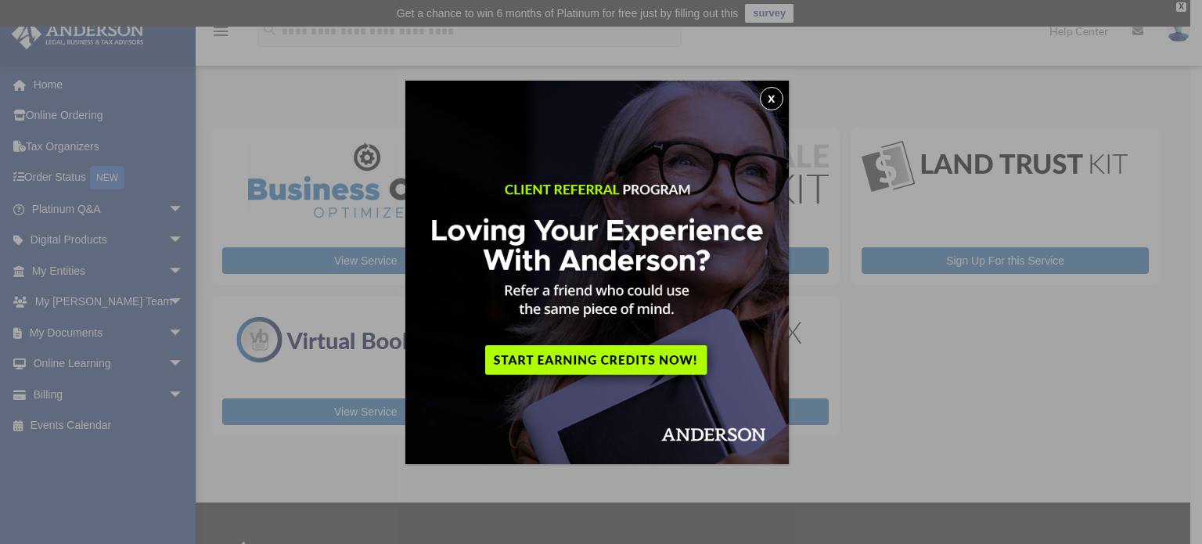
click at [772, 96] on button "x" at bounding box center [771, 98] width 23 height 23
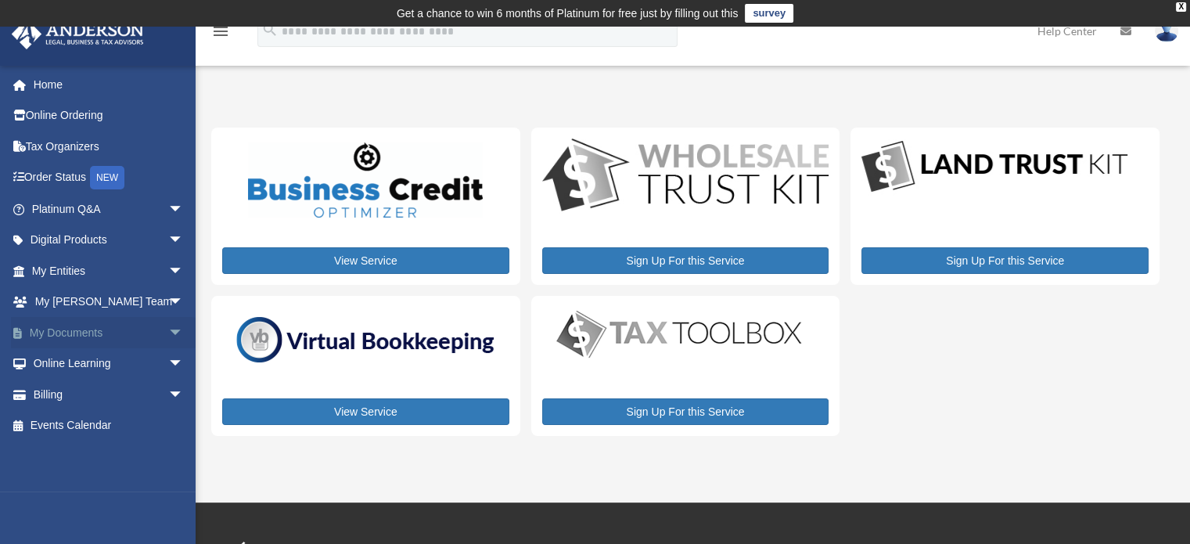
click at [175, 330] on span "arrow_drop_down" at bounding box center [183, 333] width 31 height 32
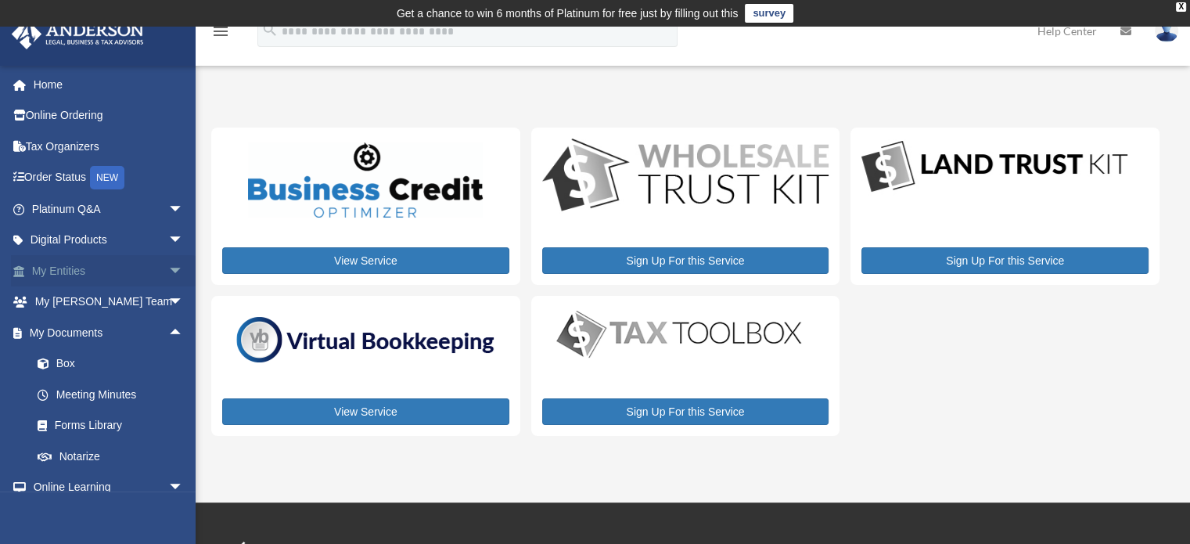
scroll to position [76, 0]
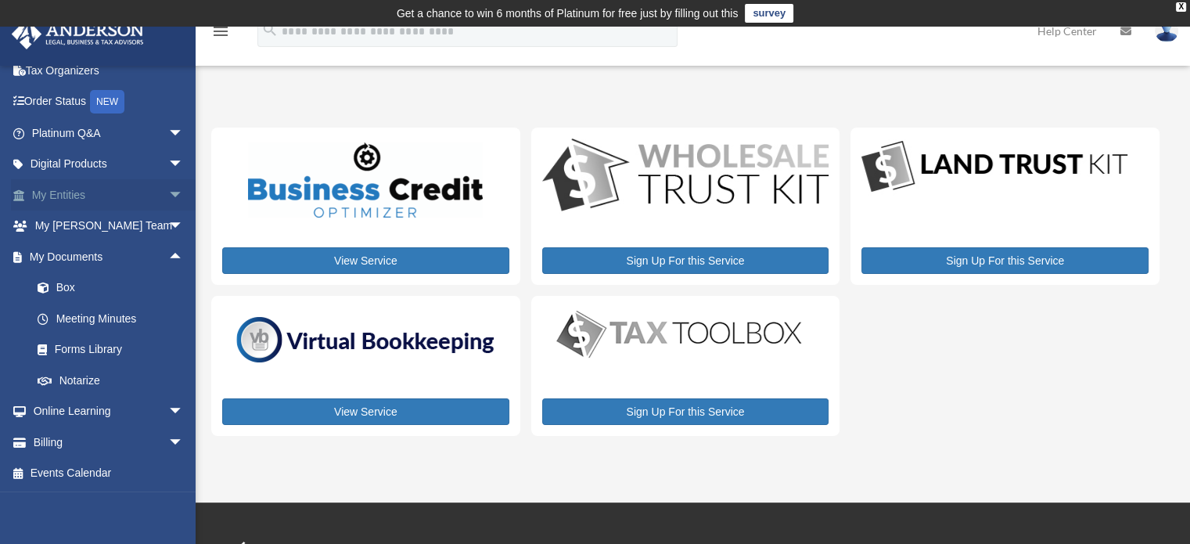
click at [168, 192] on span "arrow_drop_down" at bounding box center [183, 195] width 31 height 32
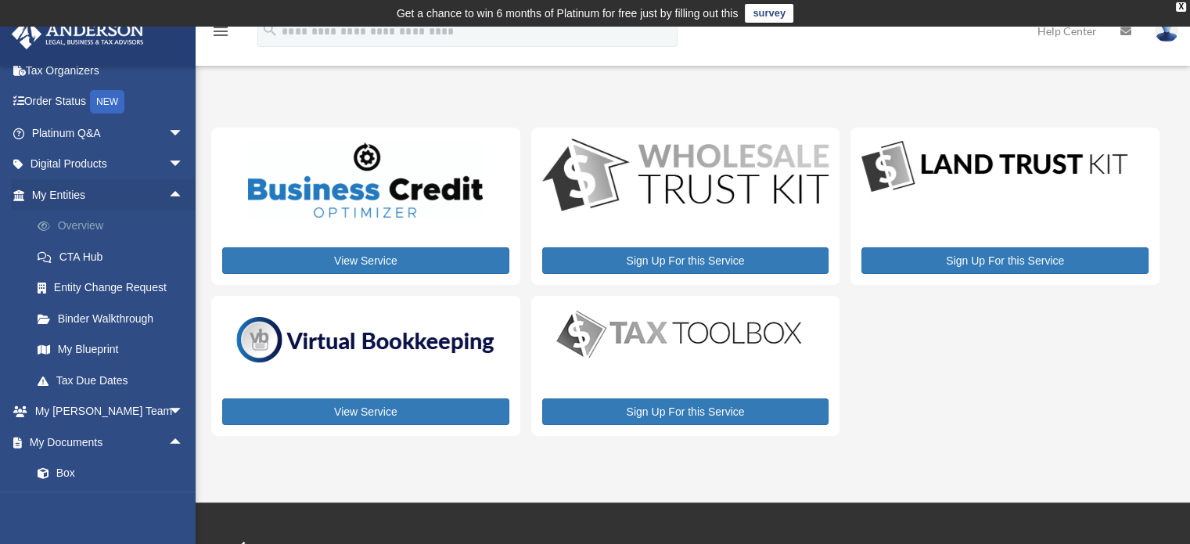
click at [150, 220] on link "Overview" at bounding box center [114, 225] width 185 height 31
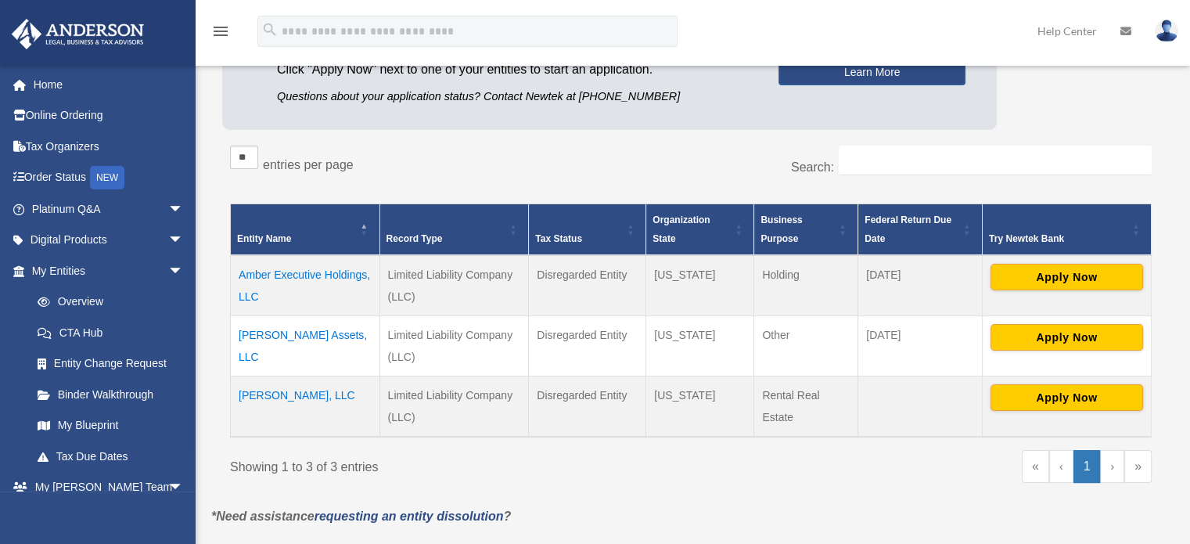
scroll to position [235, 0]
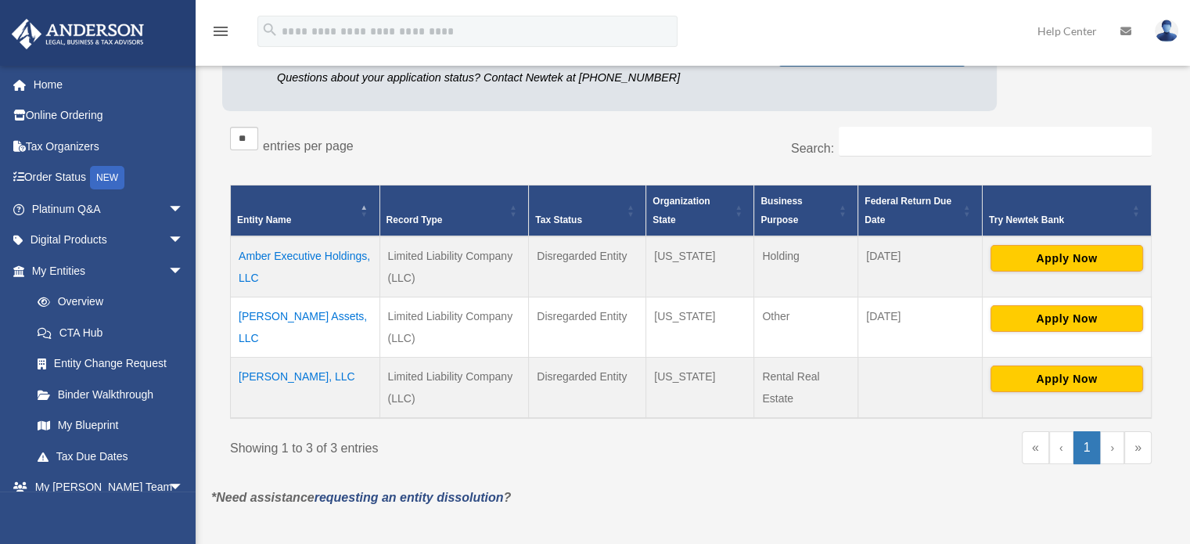
click at [316, 373] on td "Spencer Luton, LLC" at bounding box center [305, 387] width 149 height 61
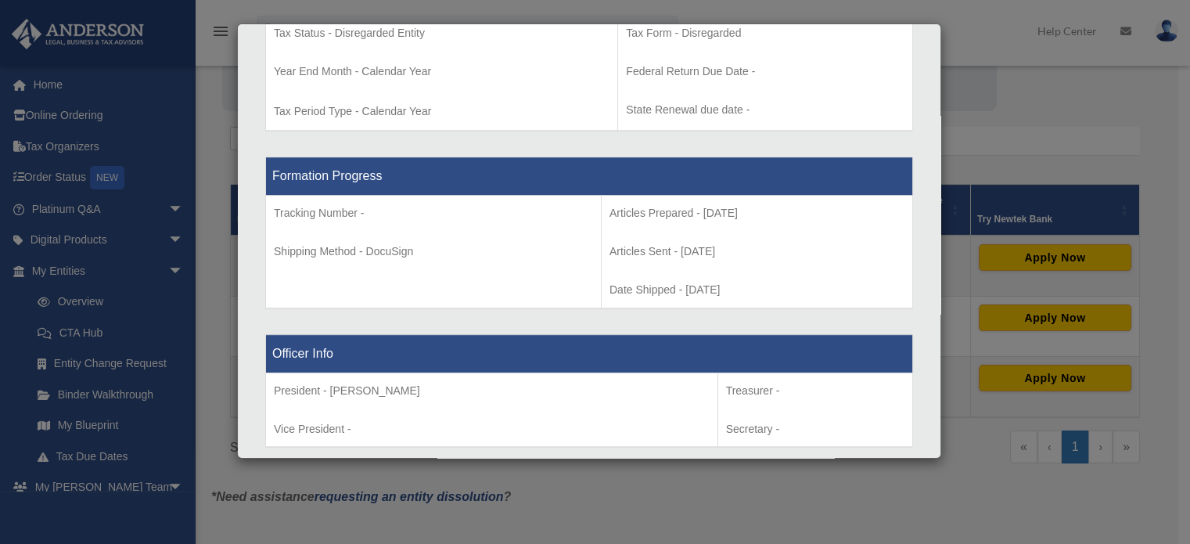
scroll to position [1211, 0]
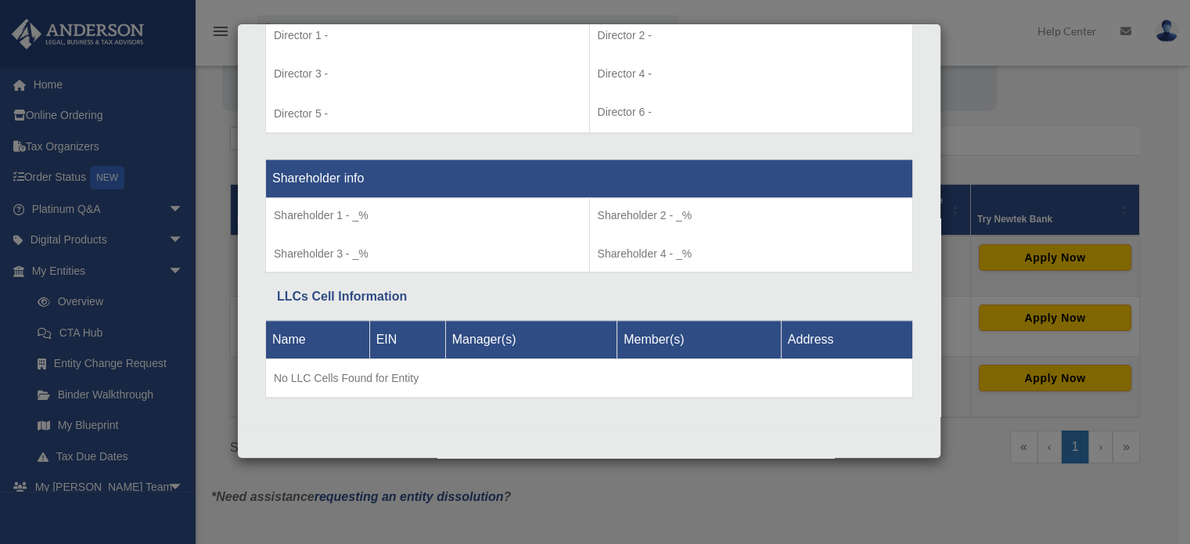
click at [1019, 116] on div "Details × Articles Sent Organizational Date" at bounding box center [595, 272] width 1190 height 544
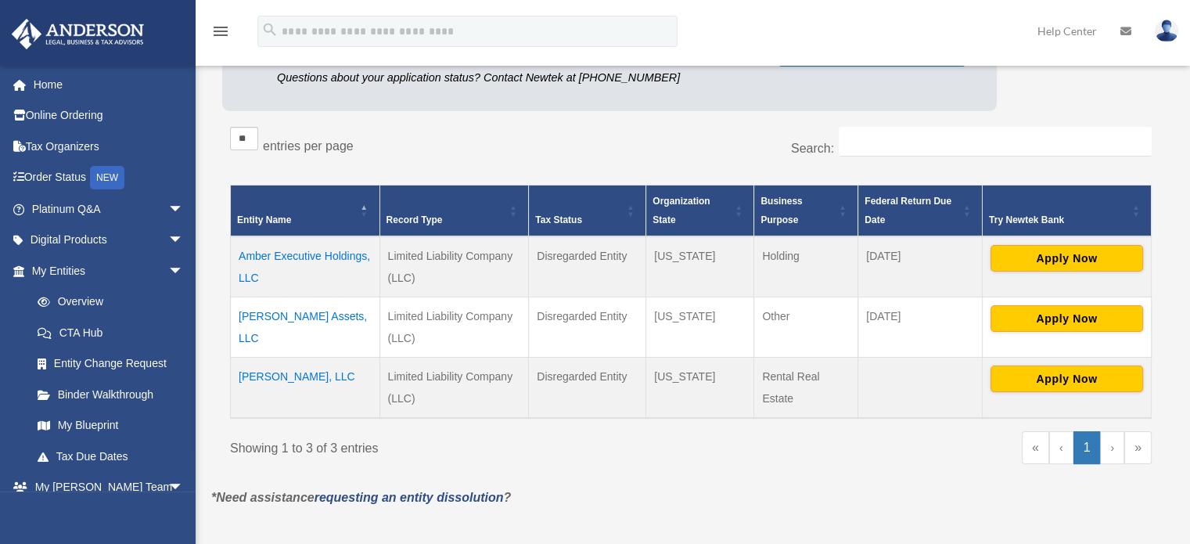
click at [294, 312] on td "Rose Diamond Assets, LLC" at bounding box center [305, 326] width 149 height 60
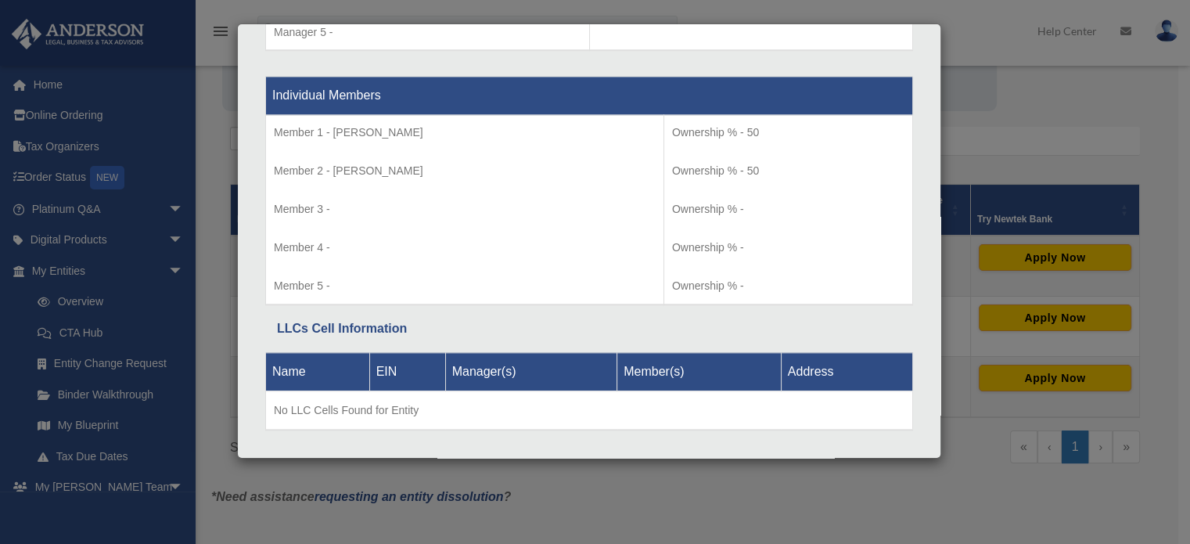
scroll to position [1621, 0]
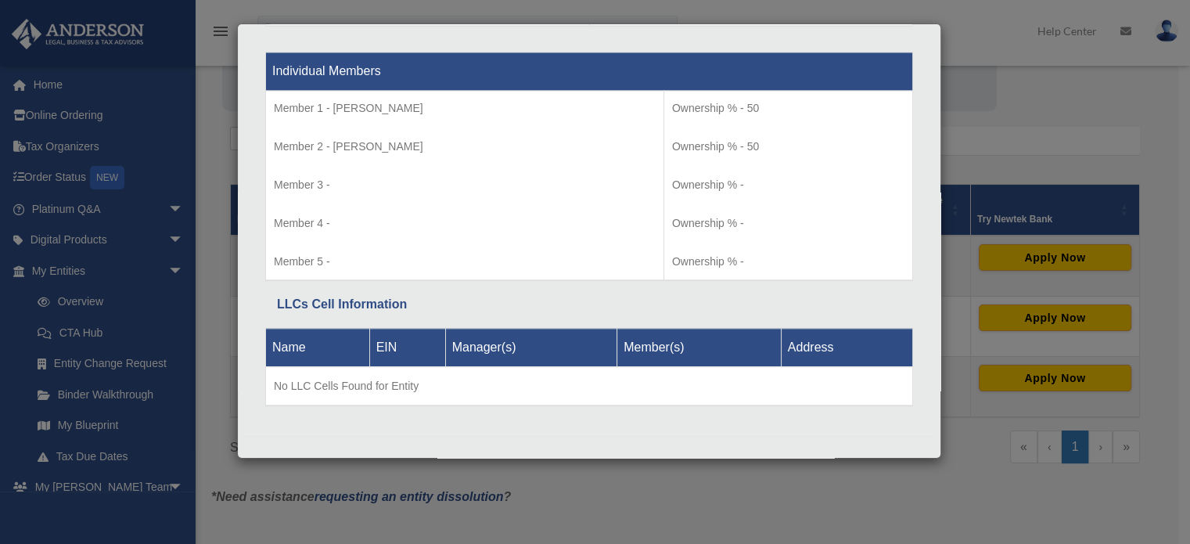
click at [548, 471] on div "Details × Articles Sent Organizational Date" at bounding box center [595, 272] width 1190 height 544
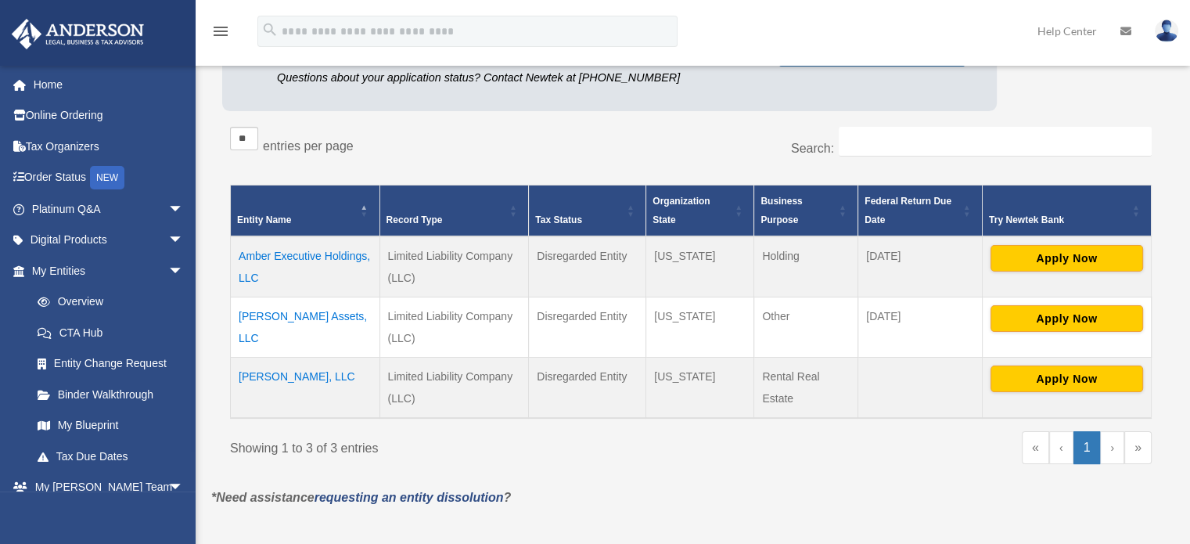
click at [286, 315] on td "Rose Diamond Assets, LLC" at bounding box center [305, 326] width 149 height 60
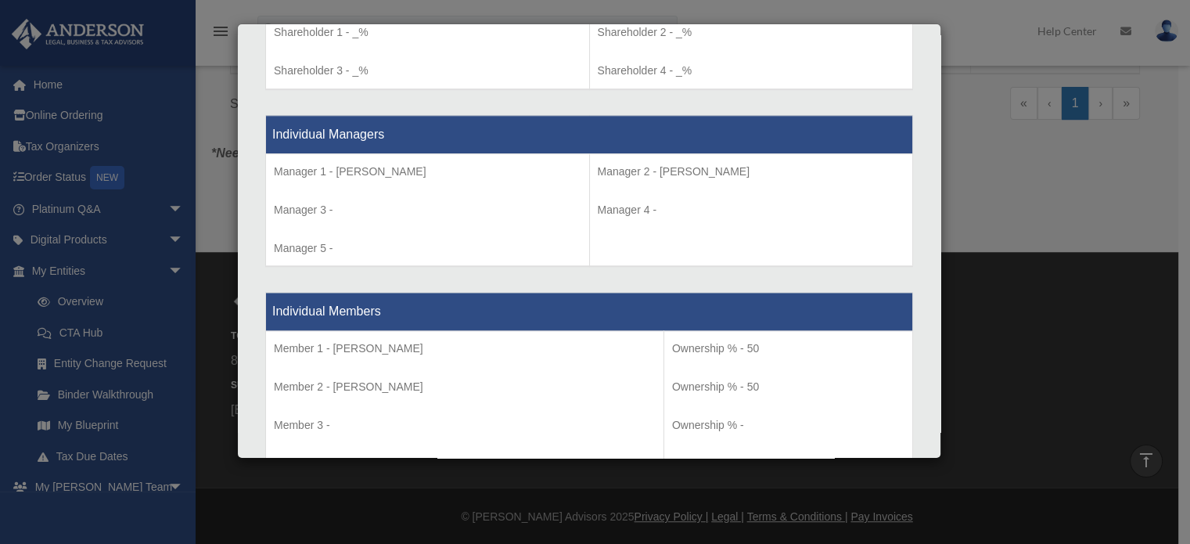
scroll to position [1486, 0]
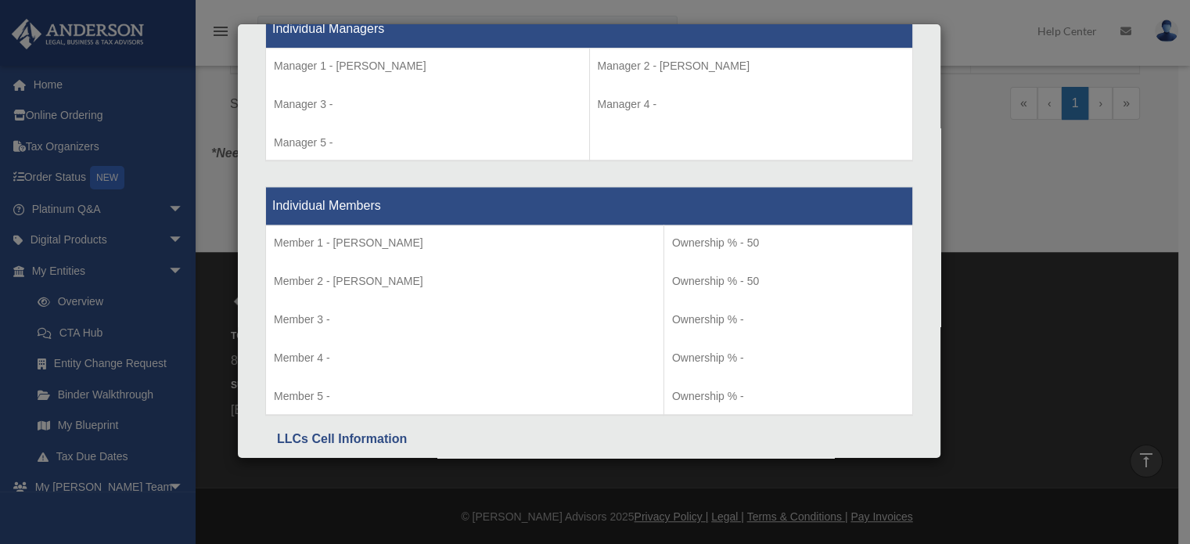
click at [1034, 183] on div "Details × Articles Sent Organizational Date" at bounding box center [595, 272] width 1190 height 544
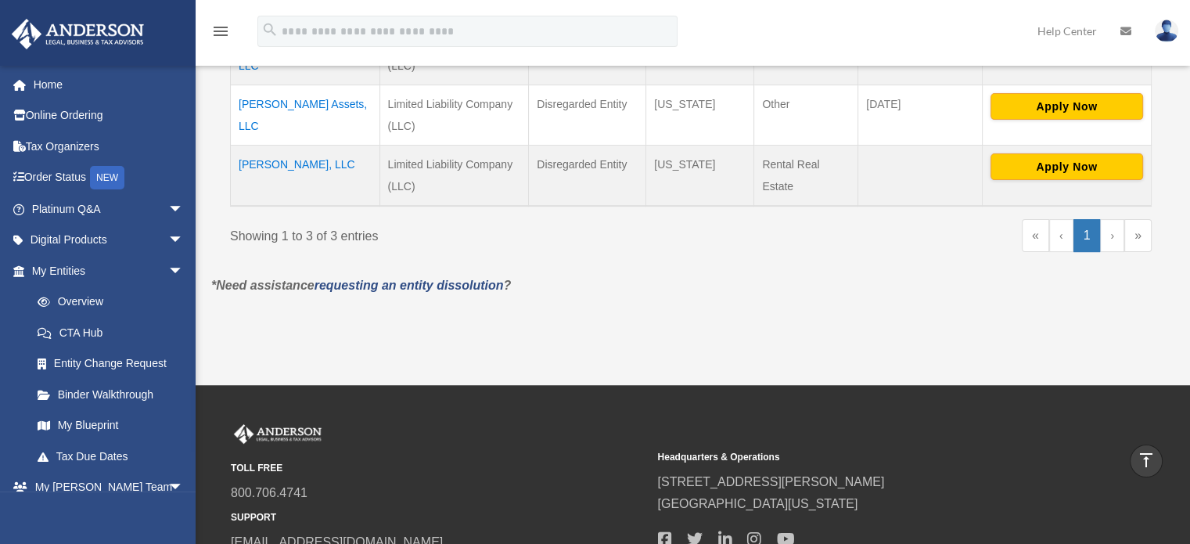
scroll to position [422, 0]
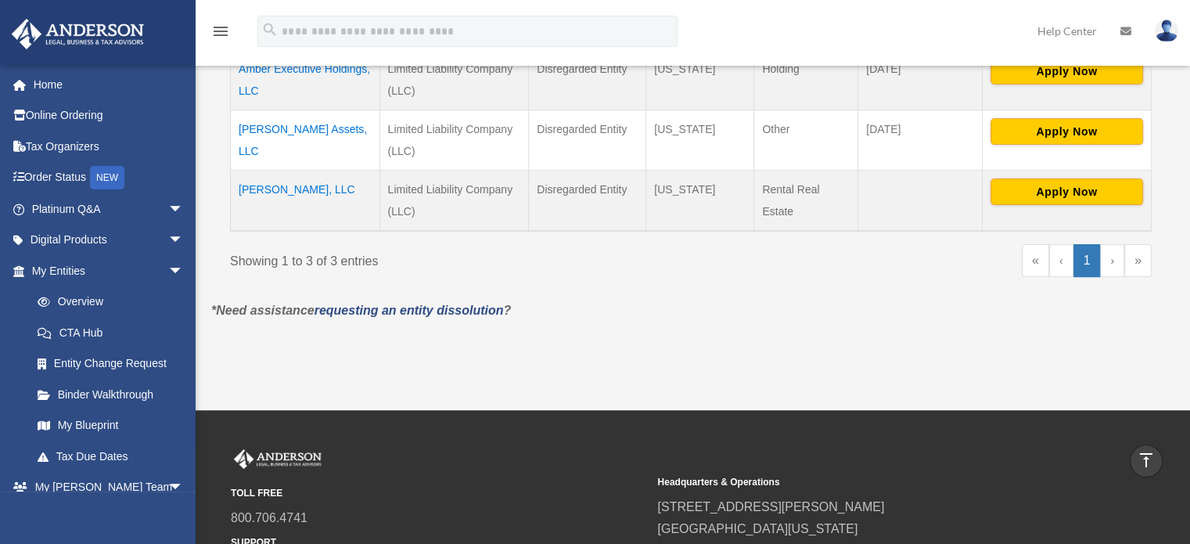
click at [304, 186] on td "Spencer Luton, LLC" at bounding box center [305, 200] width 149 height 61
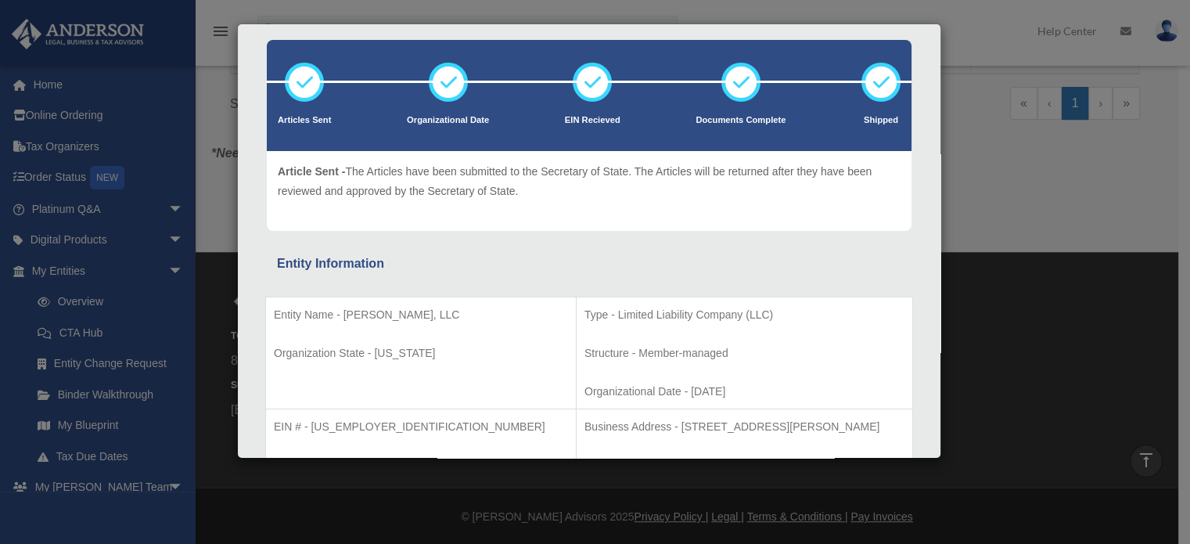
scroll to position [0, 0]
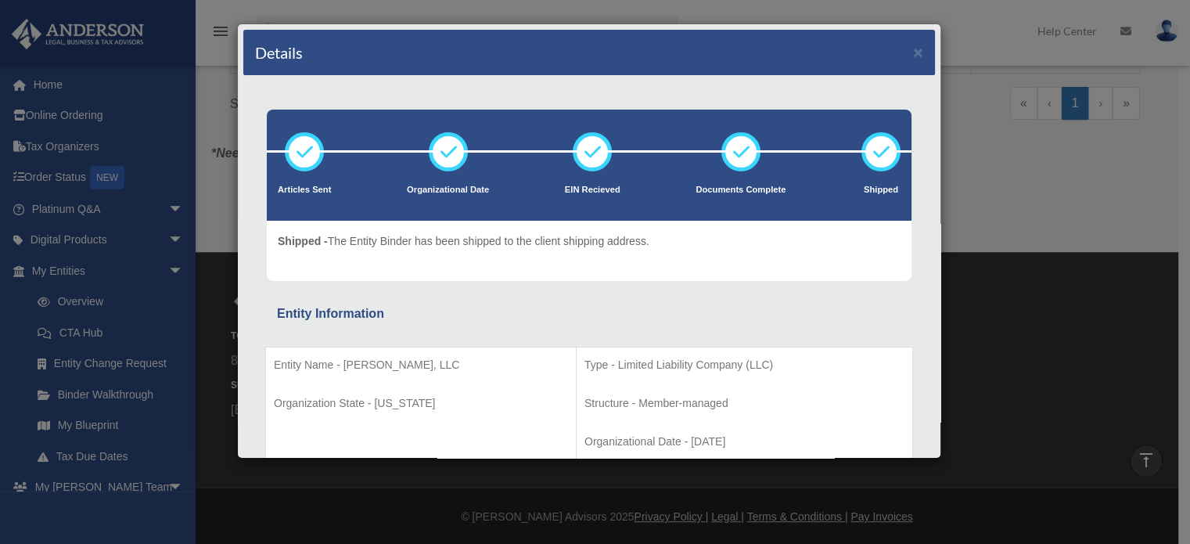
click at [1063, 228] on div "Details × Articles Sent Organizational Date" at bounding box center [595, 272] width 1190 height 544
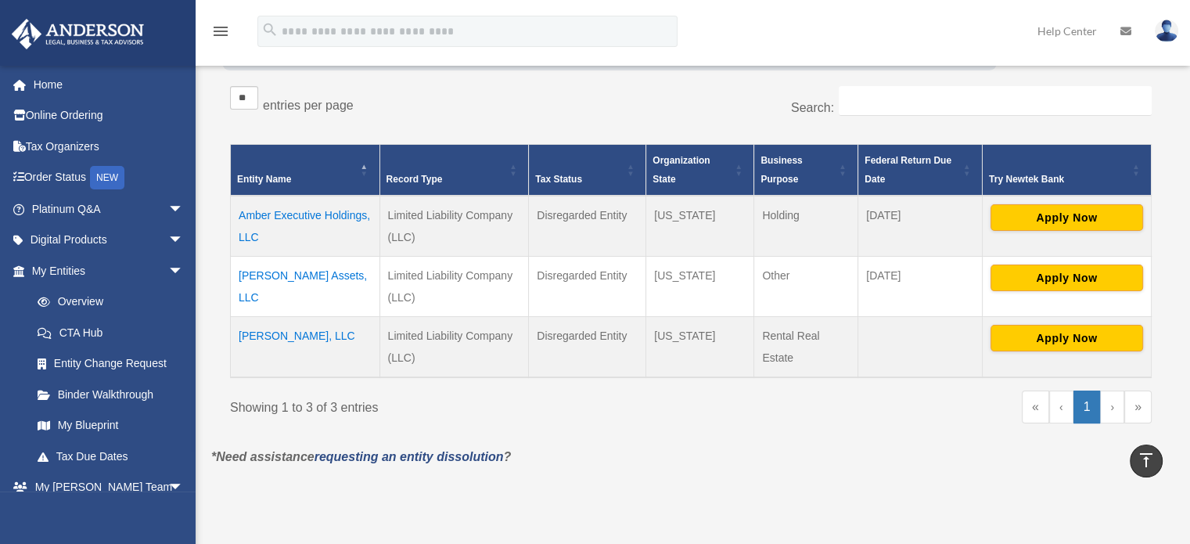
scroll to position [265, 0]
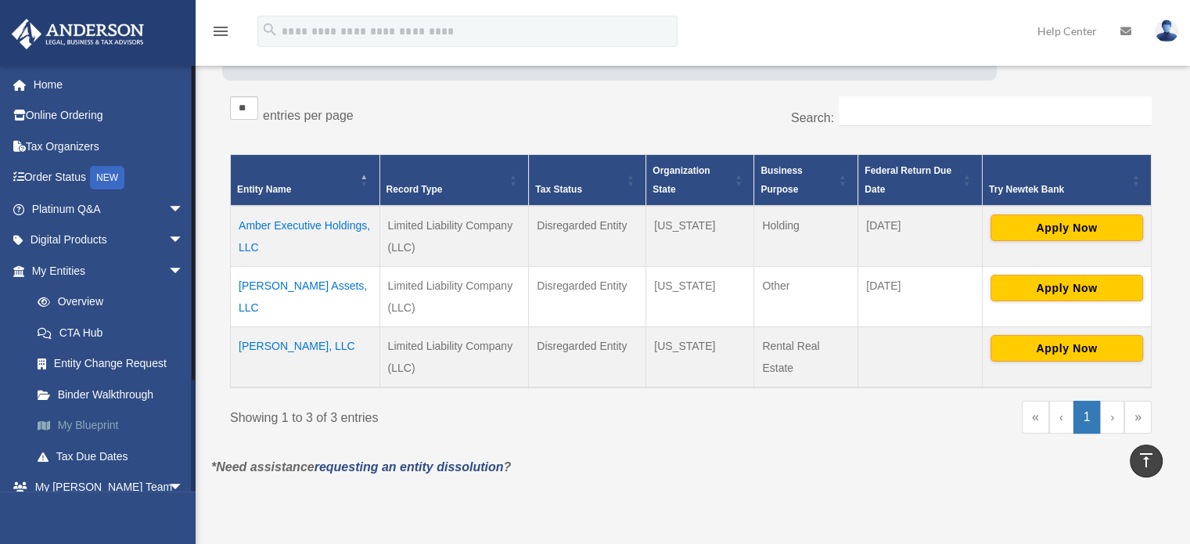
click at [89, 428] on link "My Blueprint" at bounding box center [114, 425] width 185 height 31
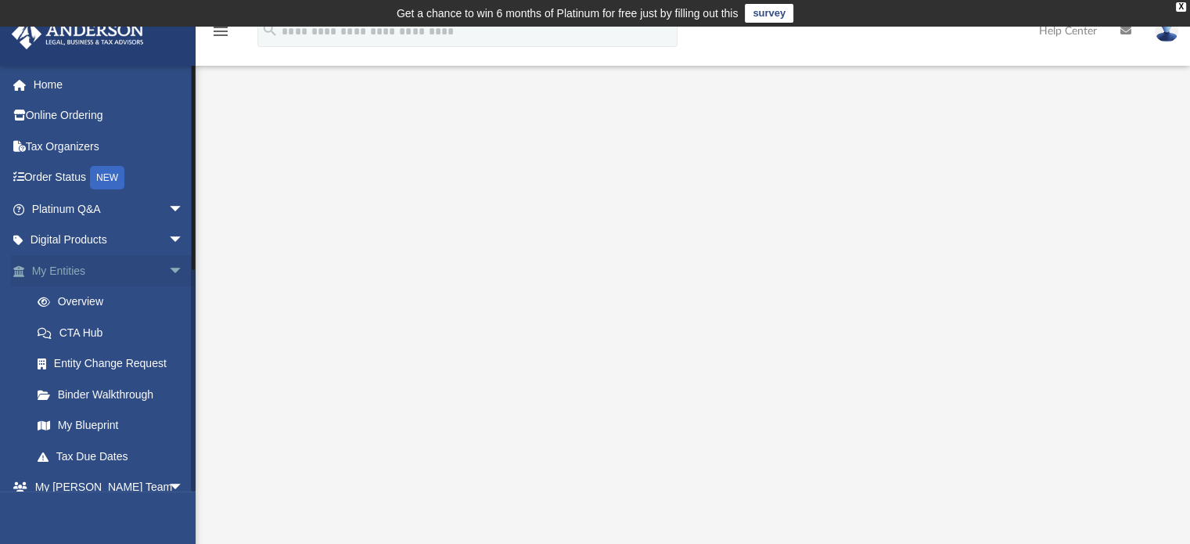
click at [174, 277] on span "arrow_drop_down" at bounding box center [183, 271] width 31 height 32
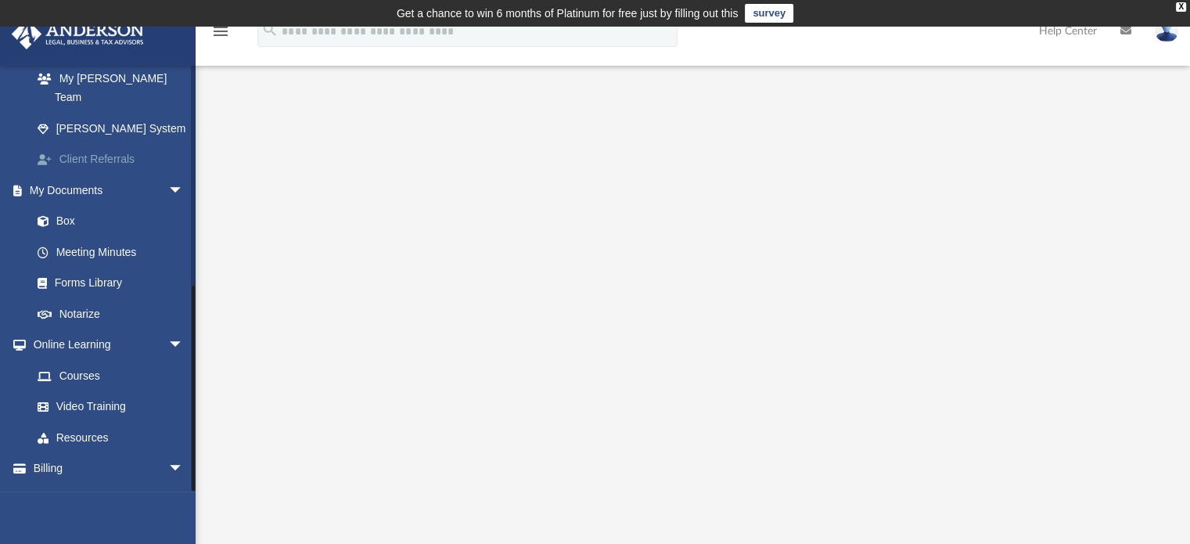
scroll to position [262, 0]
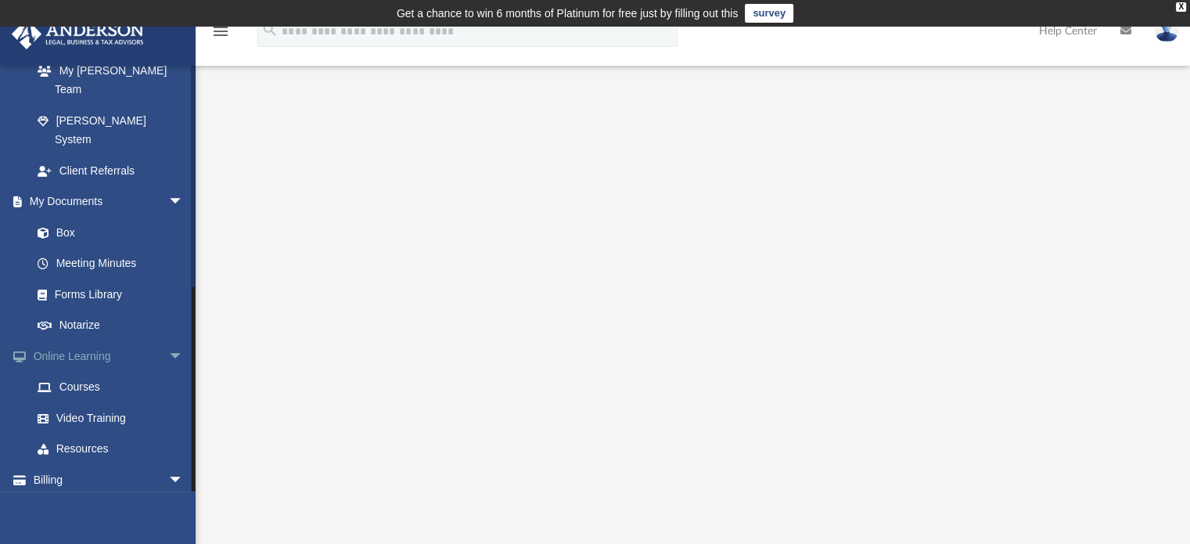
click at [168, 340] on span "arrow_drop_down" at bounding box center [183, 356] width 31 height 32
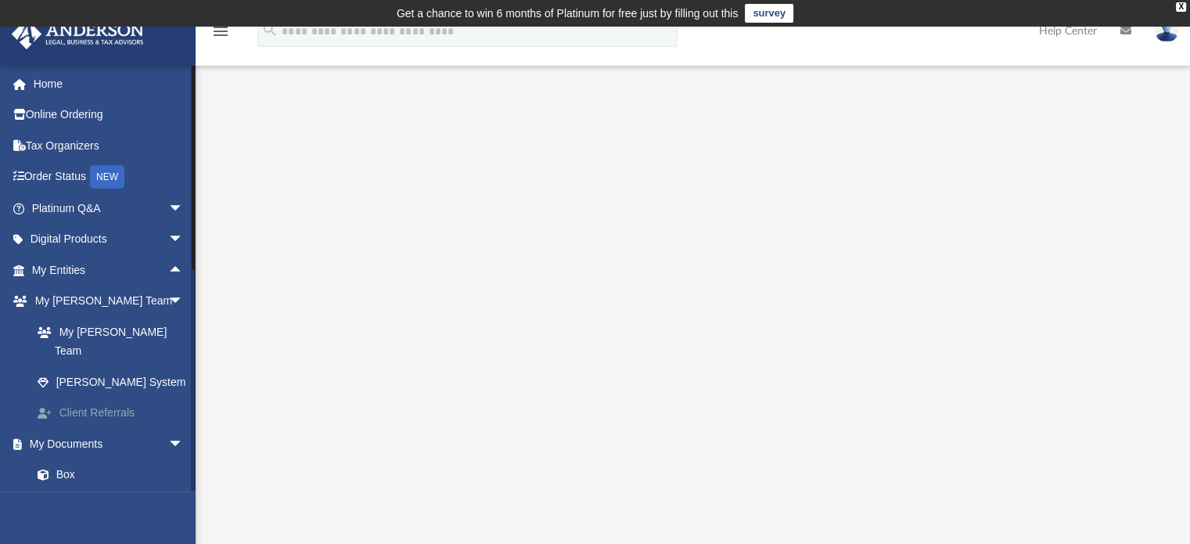
scroll to position [0, 0]
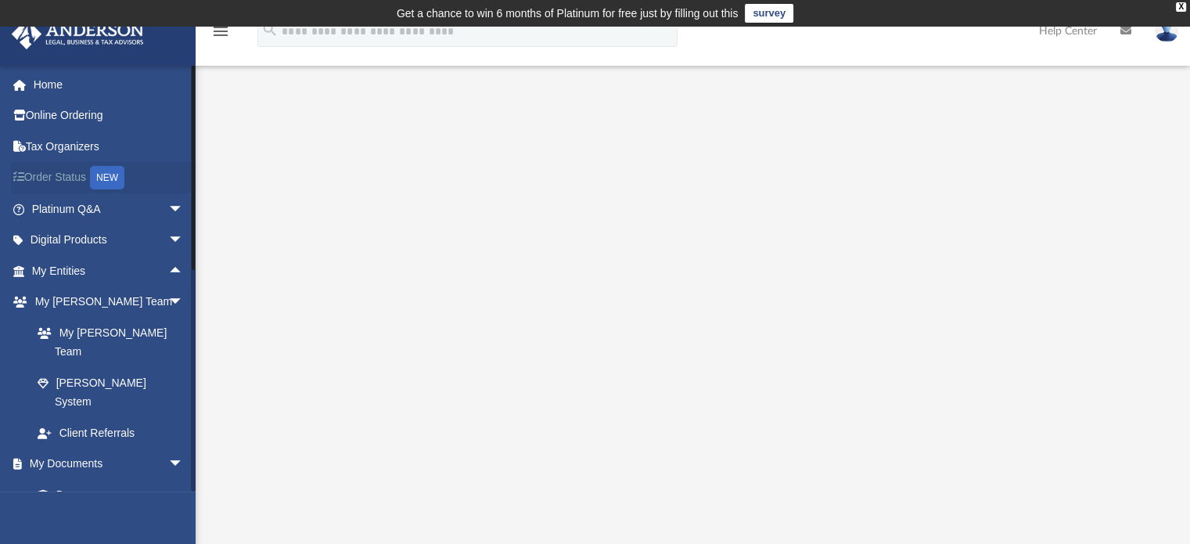
click at [62, 171] on link "Order Status NEW" at bounding box center [109, 178] width 196 height 32
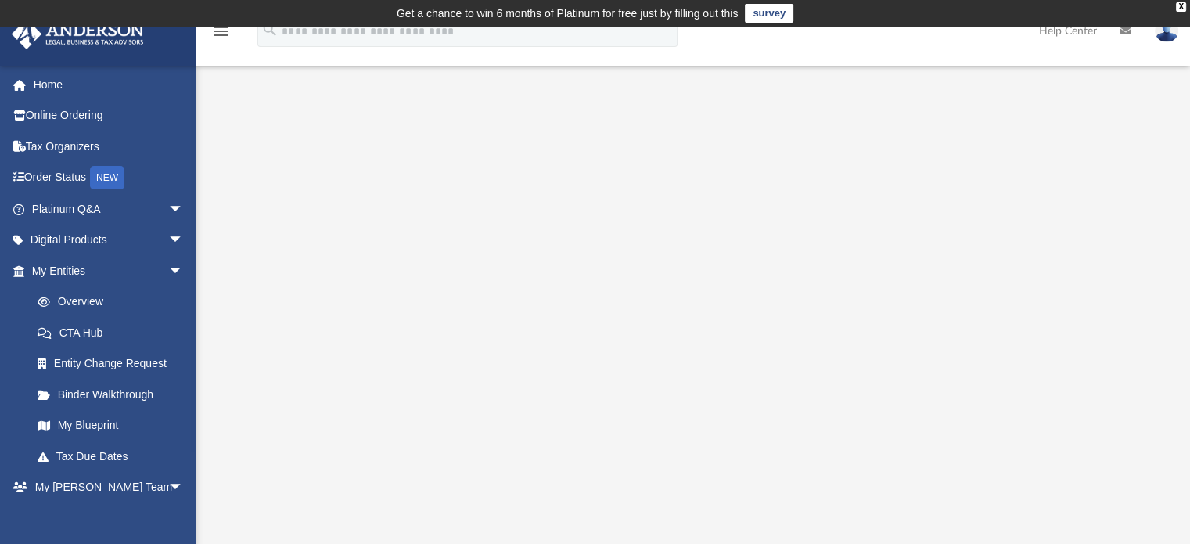
click at [764, 9] on link "survey" at bounding box center [769, 13] width 49 height 19
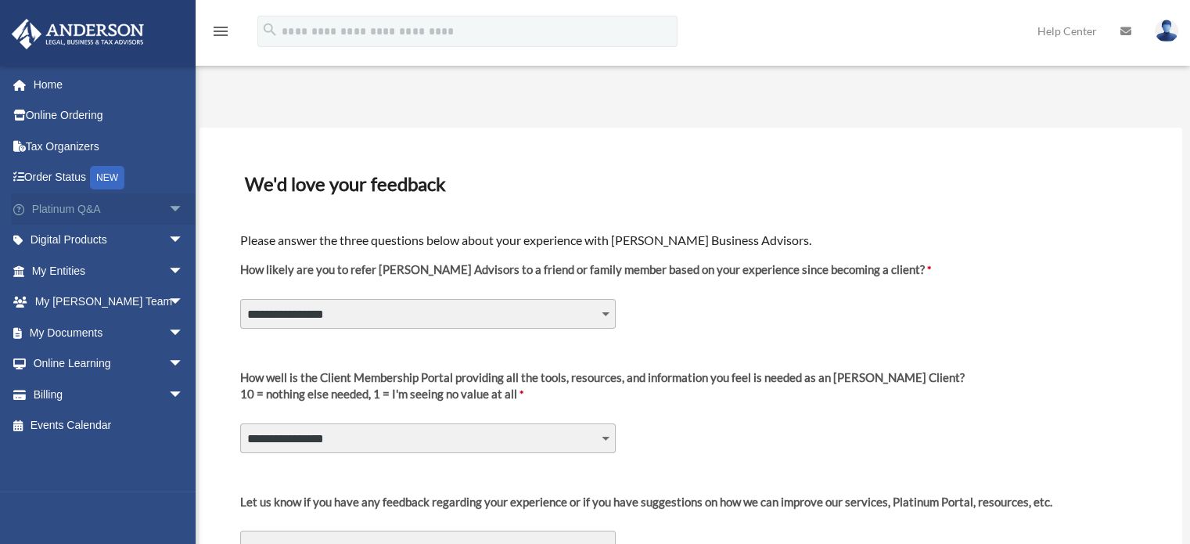
click at [168, 207] on span "arrow_drop_down" at bounding box center [183, 209] width 31 height 32
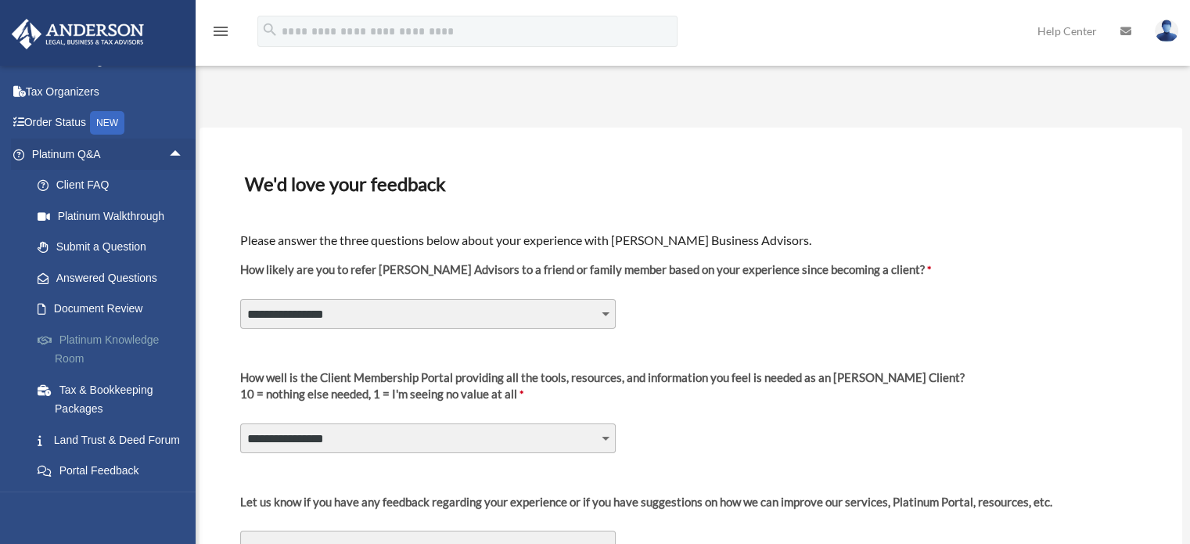
scroll to position [78, 0]
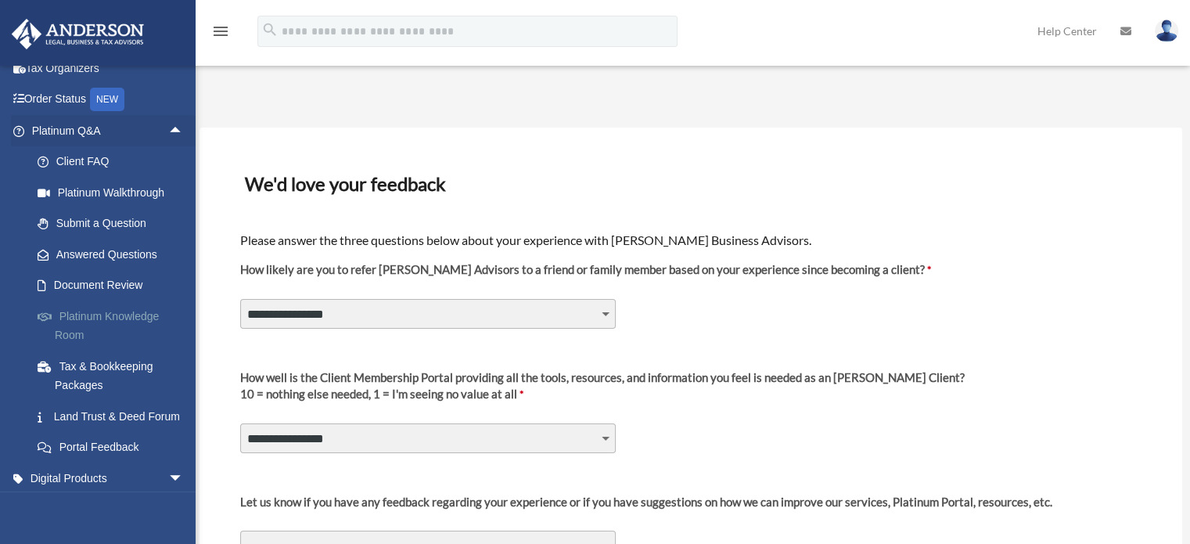
click at [128, 325] on link "Platinum Knowledge Room" at bounding box center [114, 325] width 185 height 50
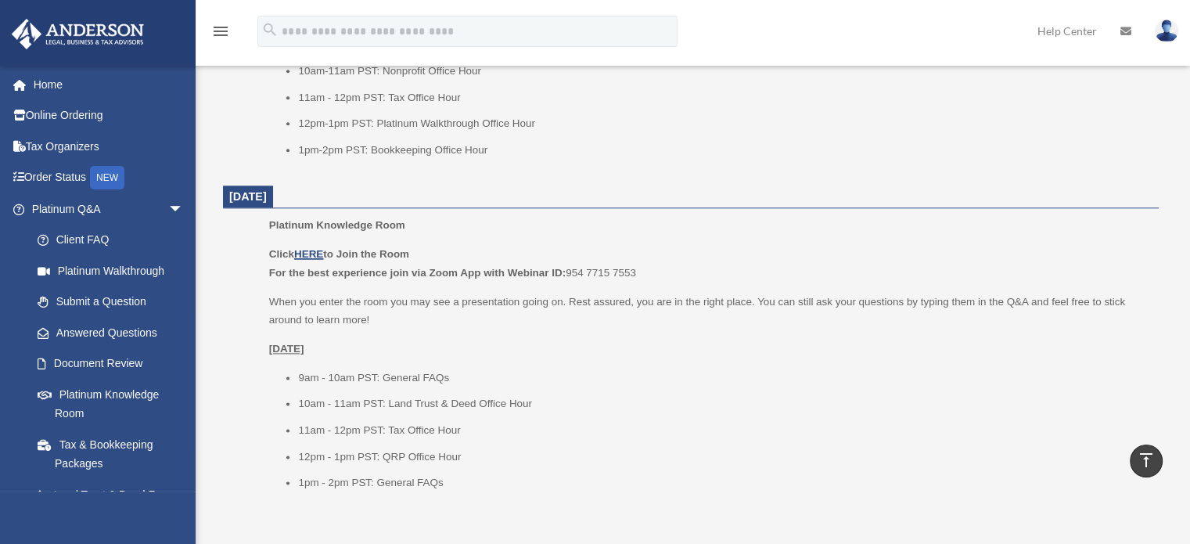
scroll to position [1886, 0]
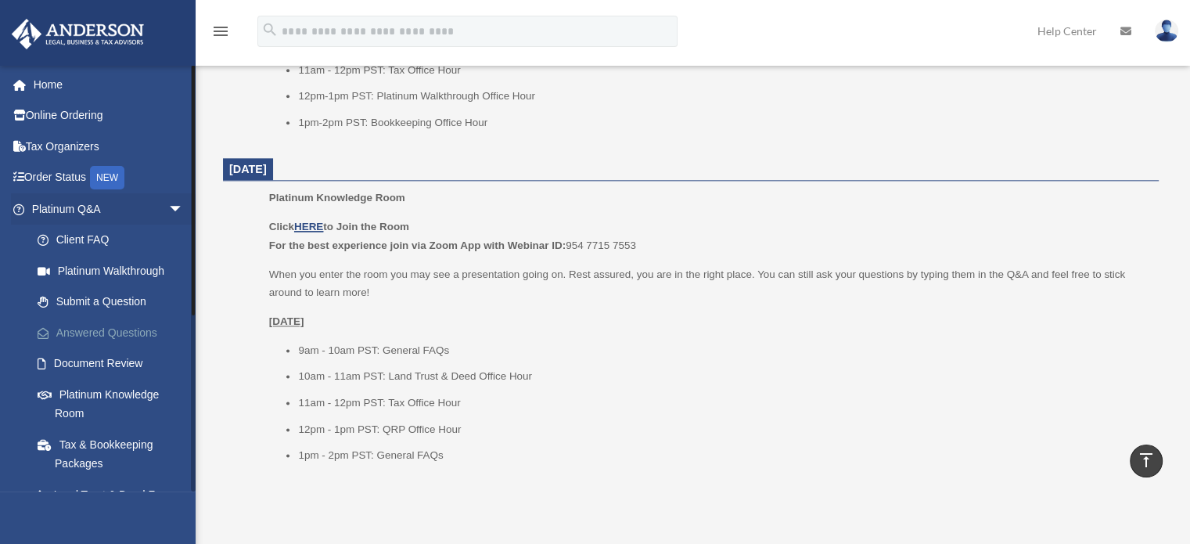
click at [119, 334] on link "Answered Questions" at bounding box center [114, 332] width 185 height 31
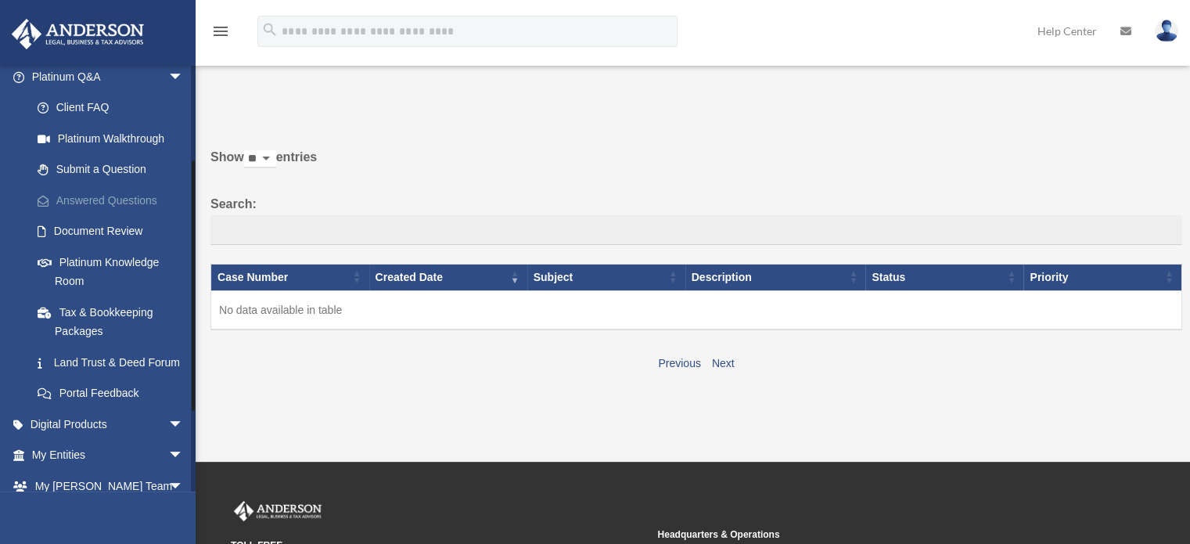
scroll to position [156, 0]
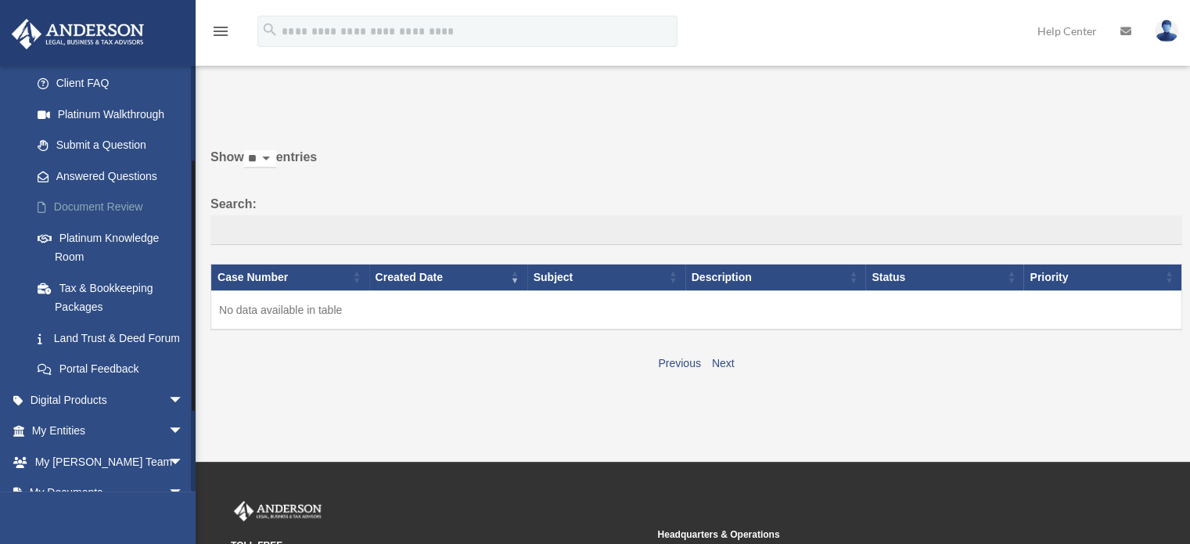
click at [128, 206] on link "Document Review" at bounding box center [114, 207] width 185 height 31
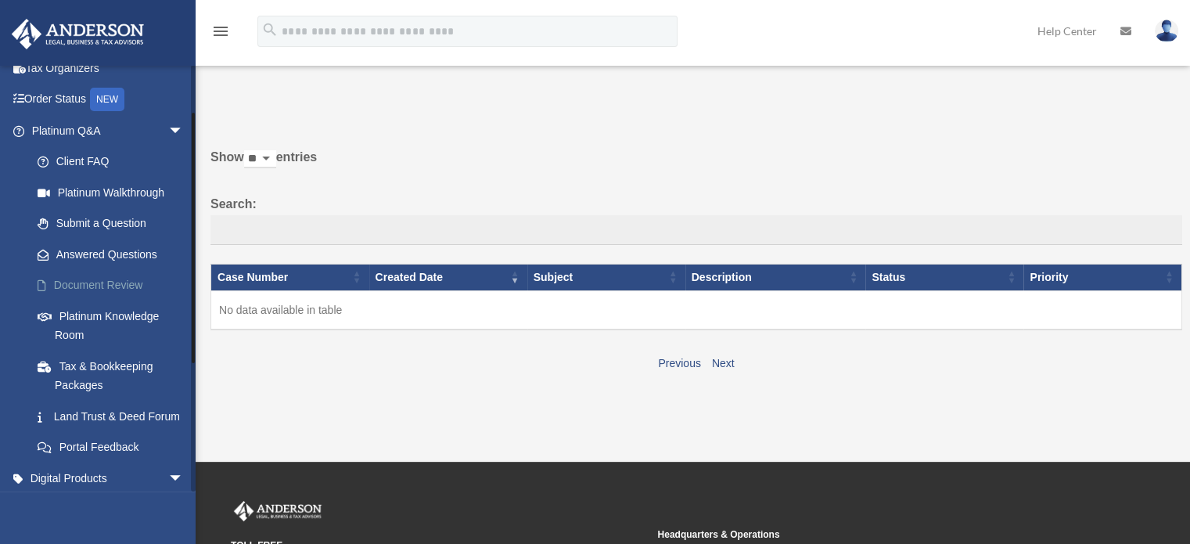
scroll to position [0, 0]
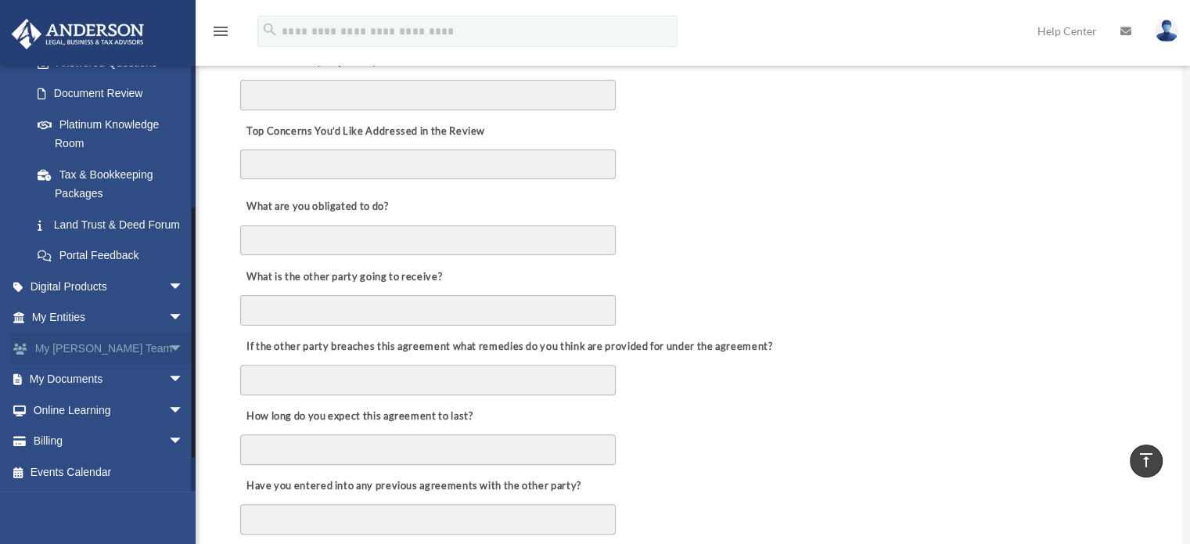
scroll to position [288, 0]
click at [168, 284] on span "arrow_drop_down" at bounding box center [183, 287] width 31 height 32
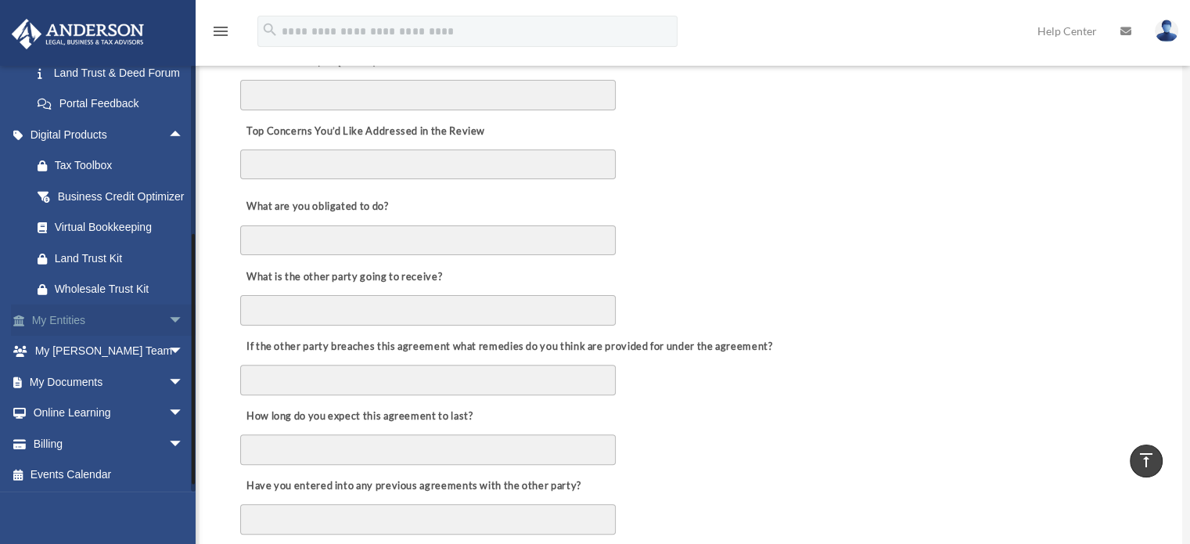
scroll to position [444, 0]
click at [168, 334] on span "arrow_drop_down" at bounding box center [183, 318] width 31 height 32
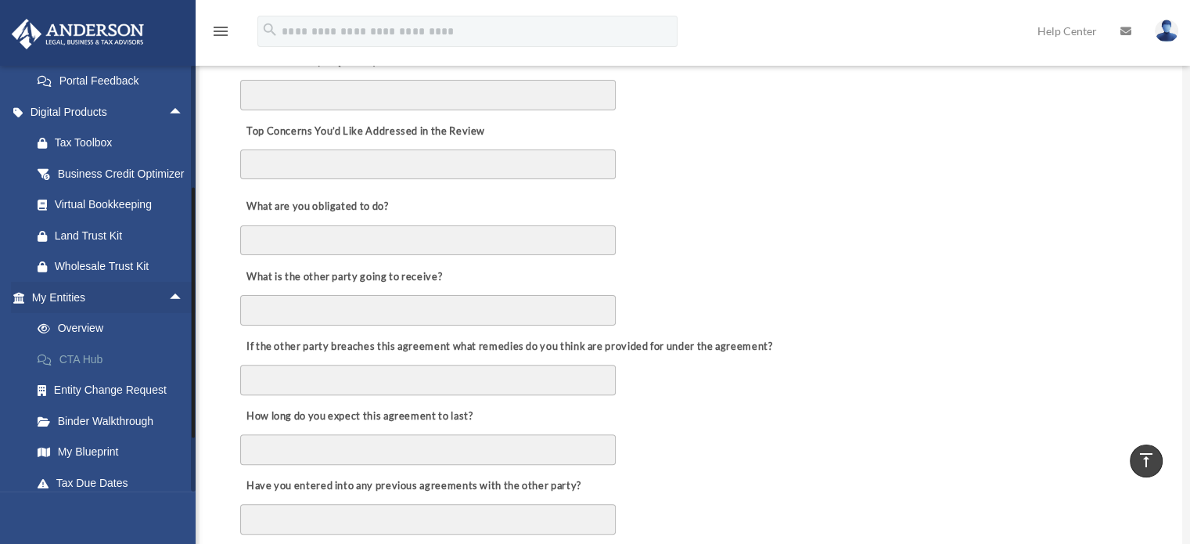
scroll to position [523, 0]
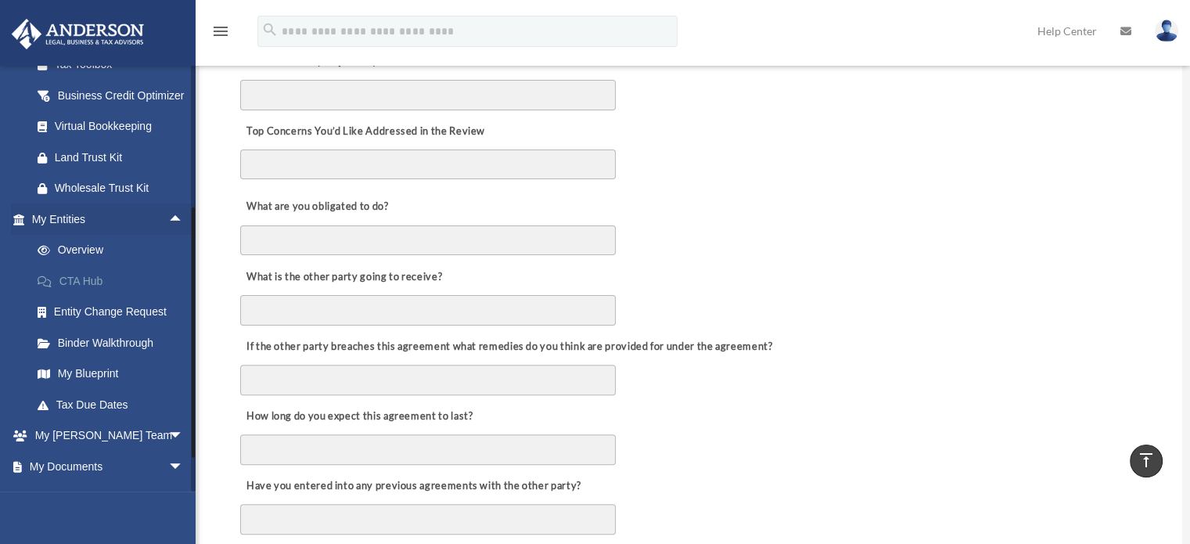
click at [95, 296] on link "CTA Hub" at bounding box center [114, 280] width 185 height 31
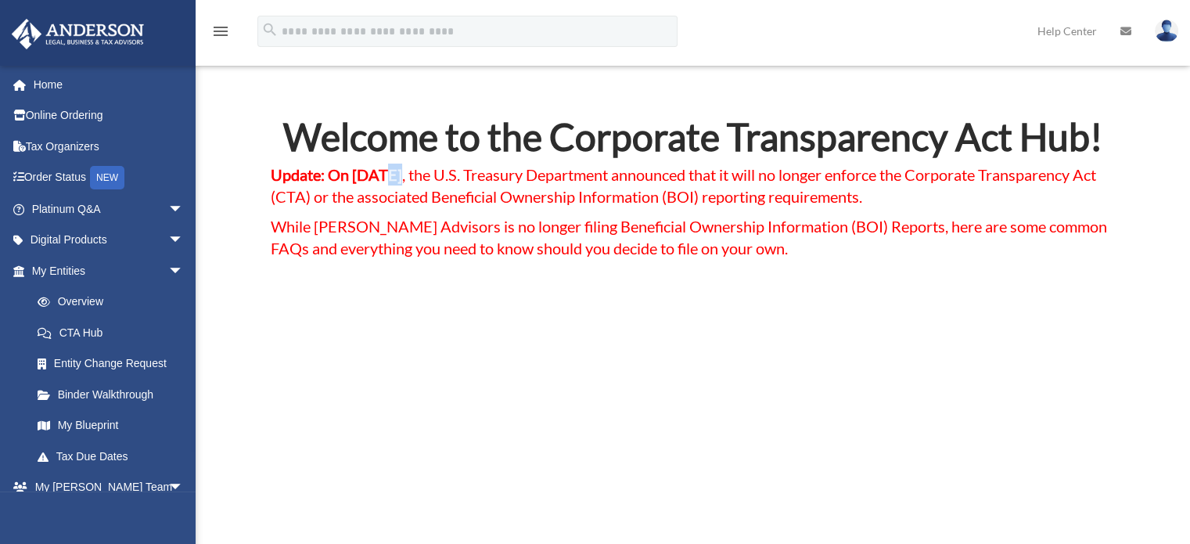
drag, startPoint x: 388, startPoint y: 173, endPoint x: 401, endPoint y: 173, distance: 13.3
click at [401, 173] on strong "Update: On March 2, 2025" at bounding box center [336, 174] width 131 height 19
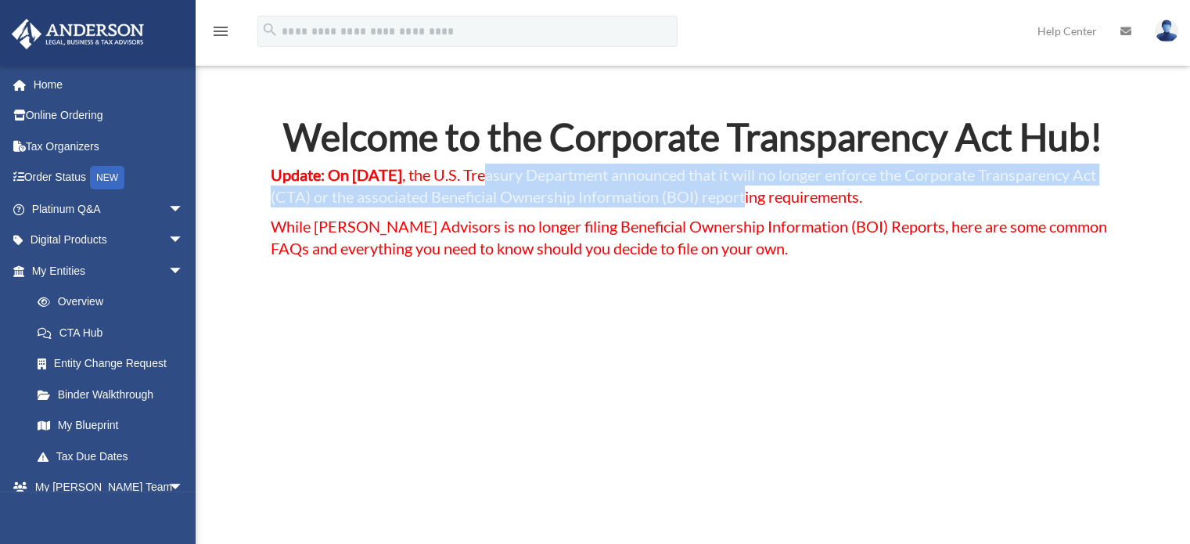
drag, startPoint x: 873, startPoint y: 190, endPoint x: 529, endPoint y: 181, distance: 344.3
click at [530, 181] on span "Update: On March 2, 2025 , the U.S. Treasury Department announced that it will …" at bounding box center [683, 185] width 825 height 41
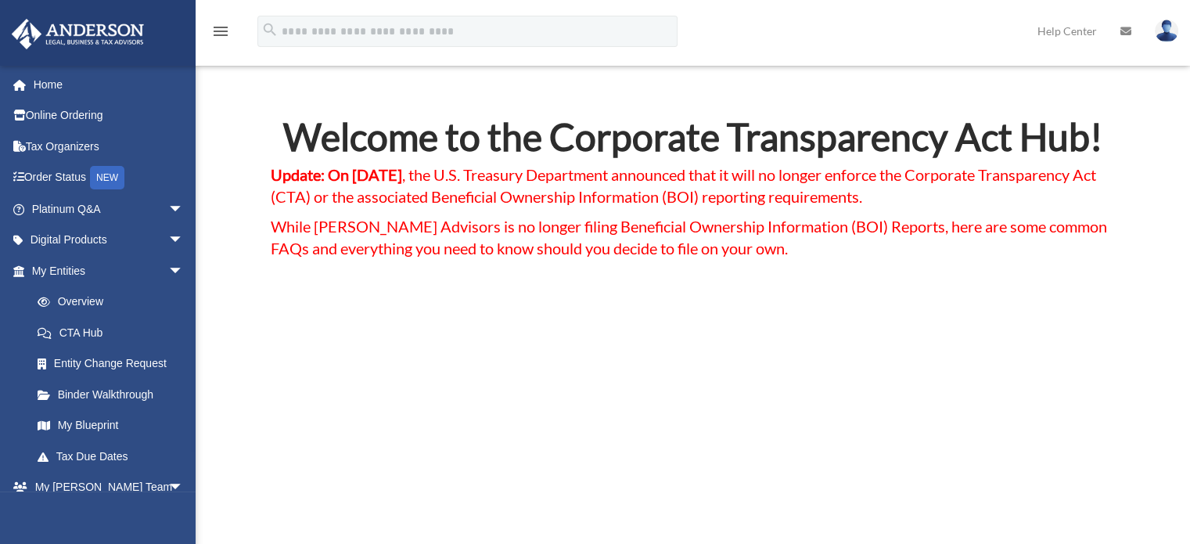
click at [520, 180] on span "Update: On March 2, 2025 , the U.S. Treasury Department announced that it will …" at bounding box center [683, 185] width 825 height 41
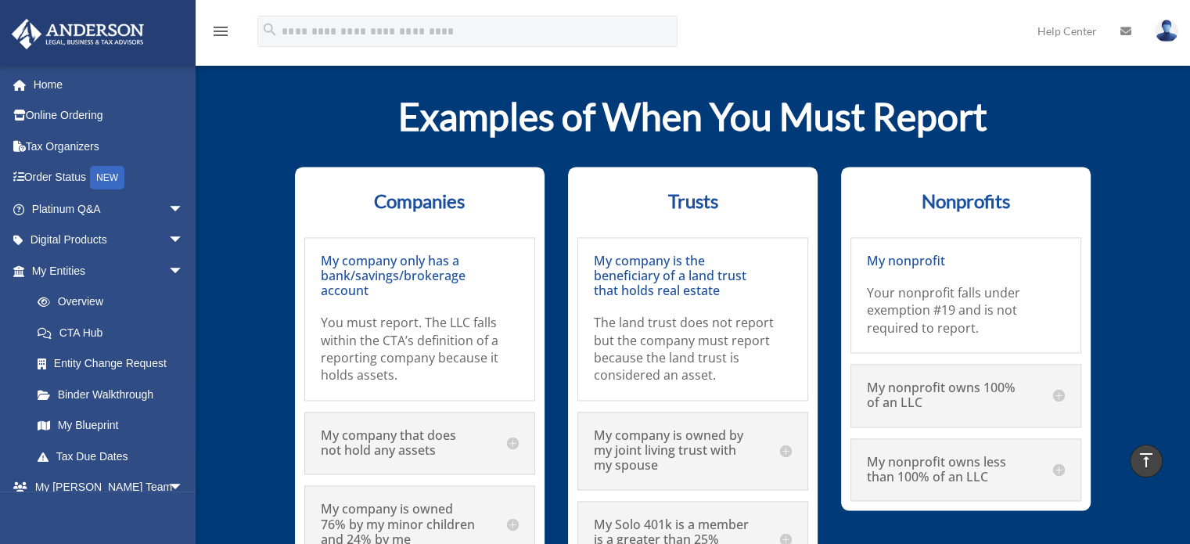
scroll to position [8148, 0]
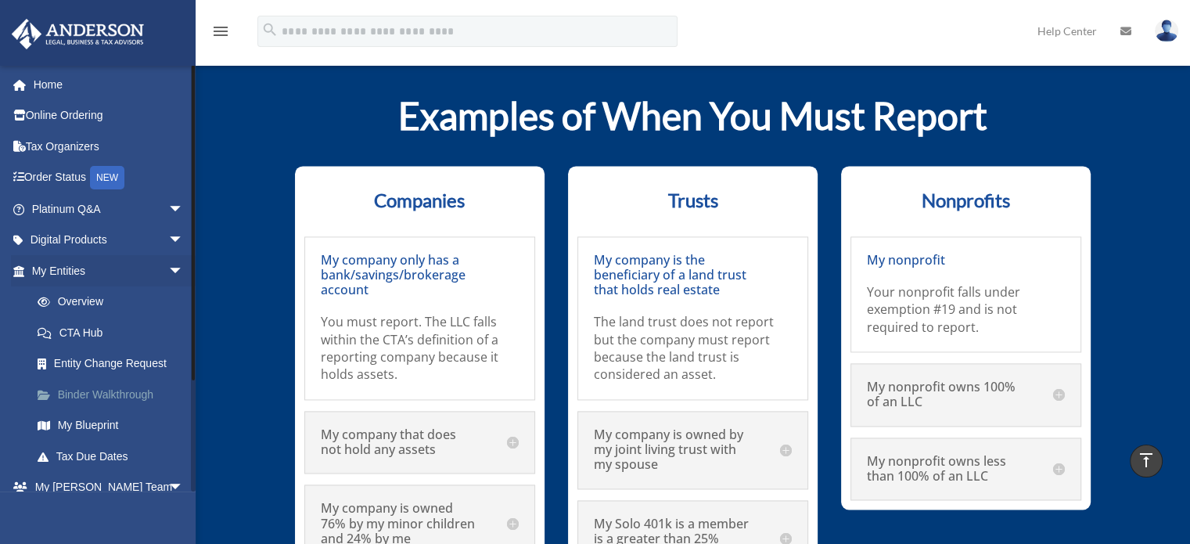
click at [121, 397] on link "Binder Walkthrough" at bounding box center [114, 394] width 185 height 31
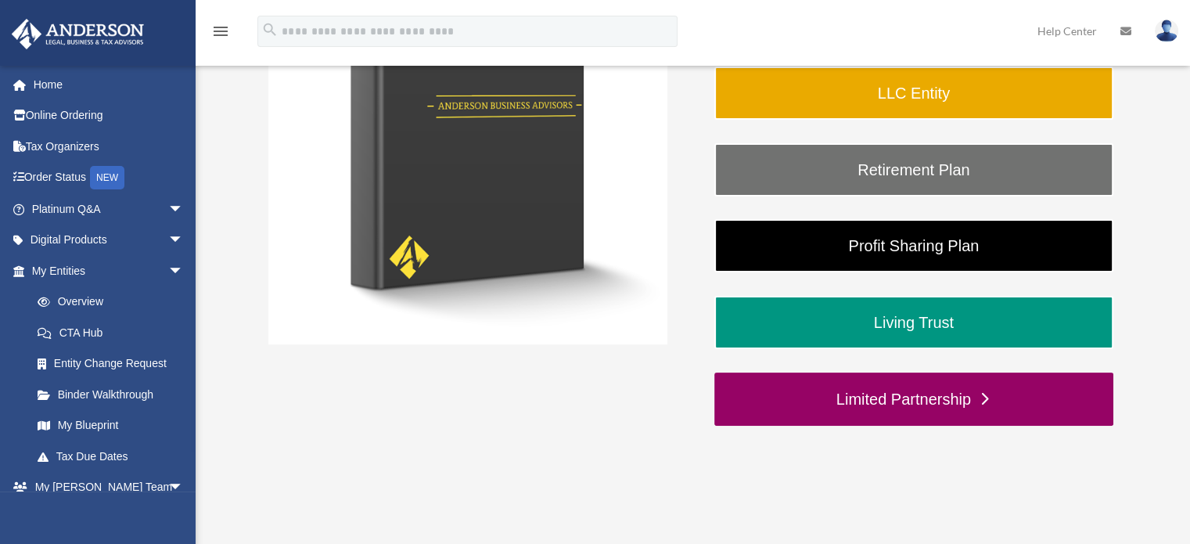
scroll to position [391, 0]
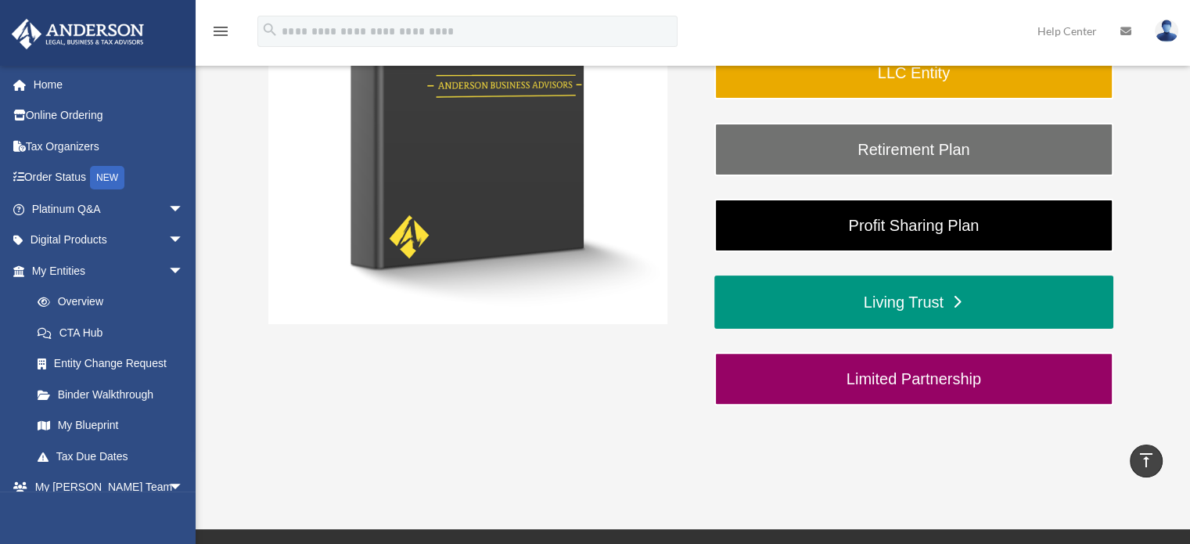
click at [877, 299] on link "Living Trust" at bounding box center [913, 301] width 399 height 53
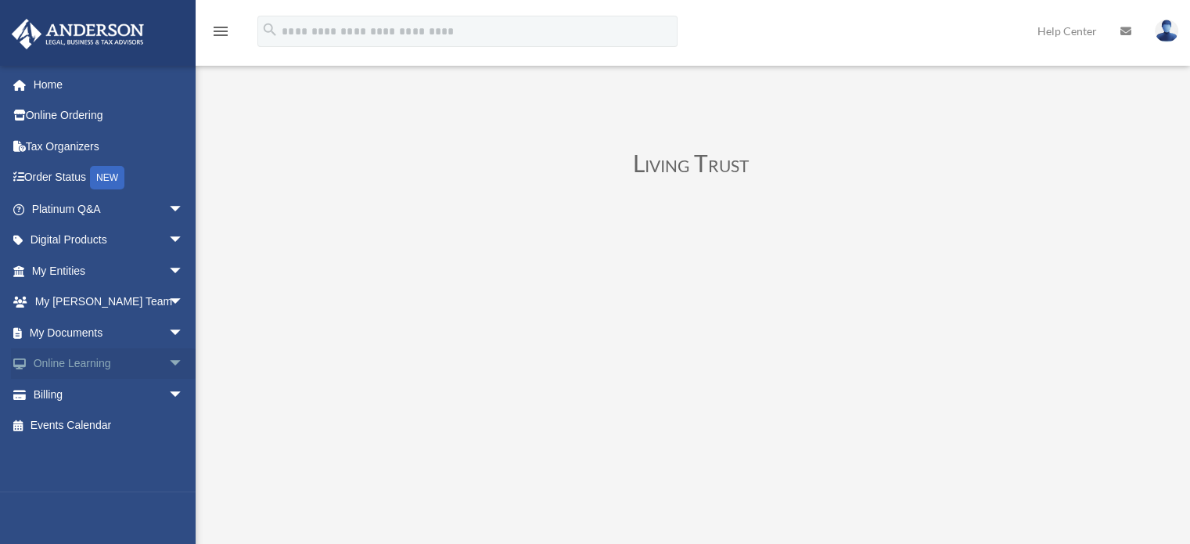
click at [112, 355] on link "Online Learning arrow_drop_down" at bounding box center [109, 363] width 196 height 31
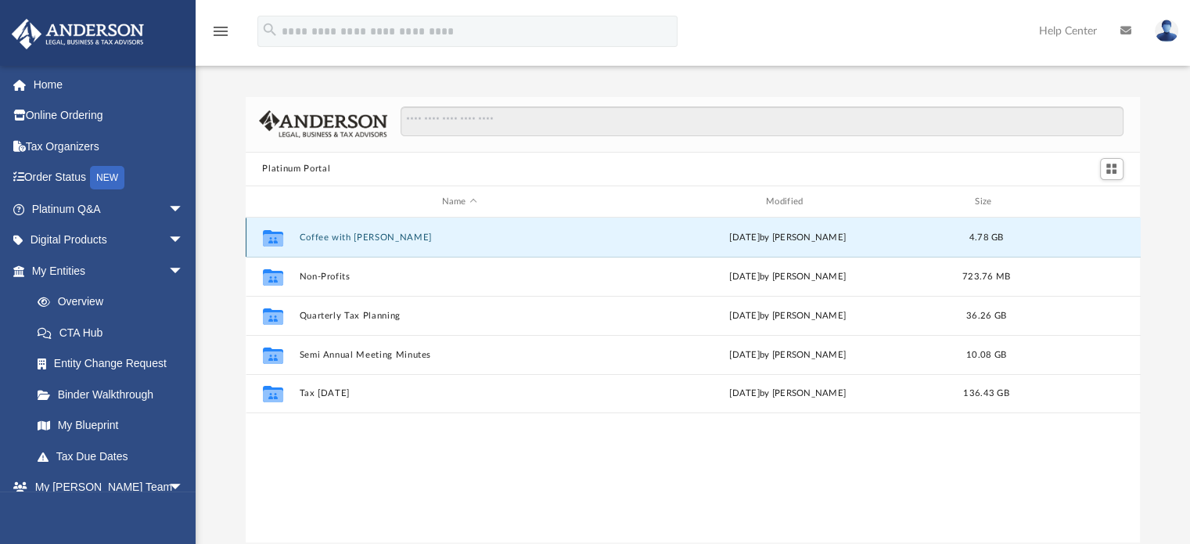
click at [354, 235] on button "Coffee with [PERSON_NAME]" at bounding box center [459, 237] width 321 height 10
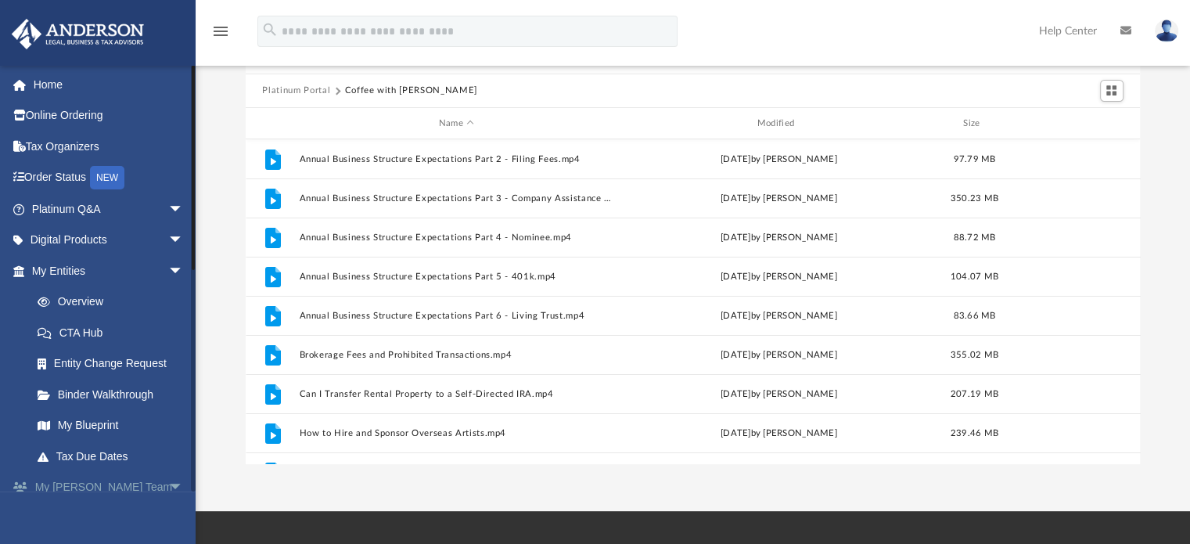
click at [148, 478] on link "My Anderson Team arrow_drop_down" at bounding box center [109, 487] width 196 height 31
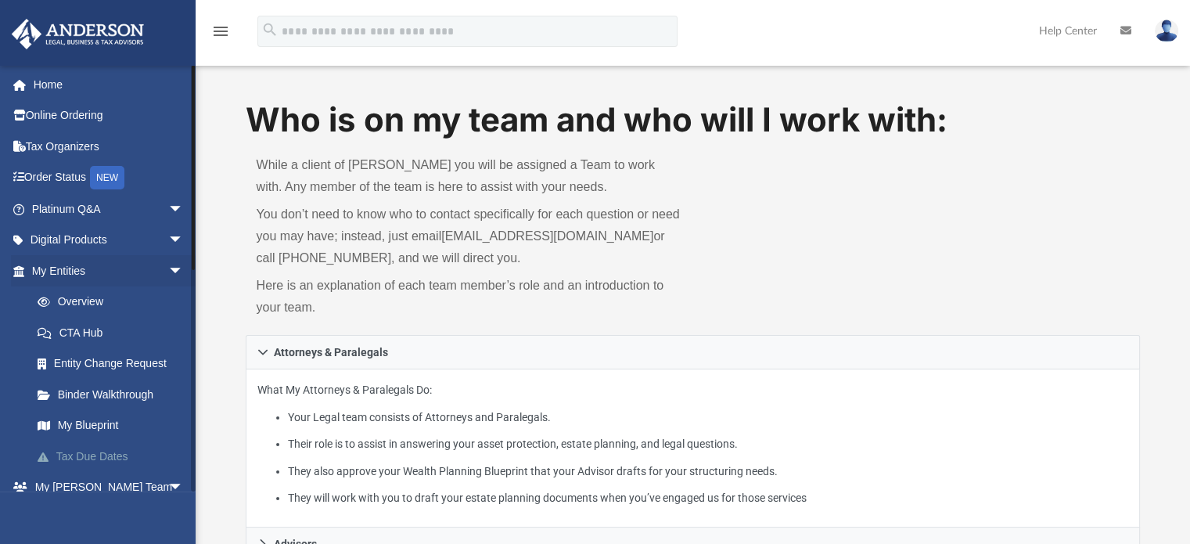
click at [122, 462] on link "Tax Due Dates" at bounding box center [114, 455] width 185 height 31
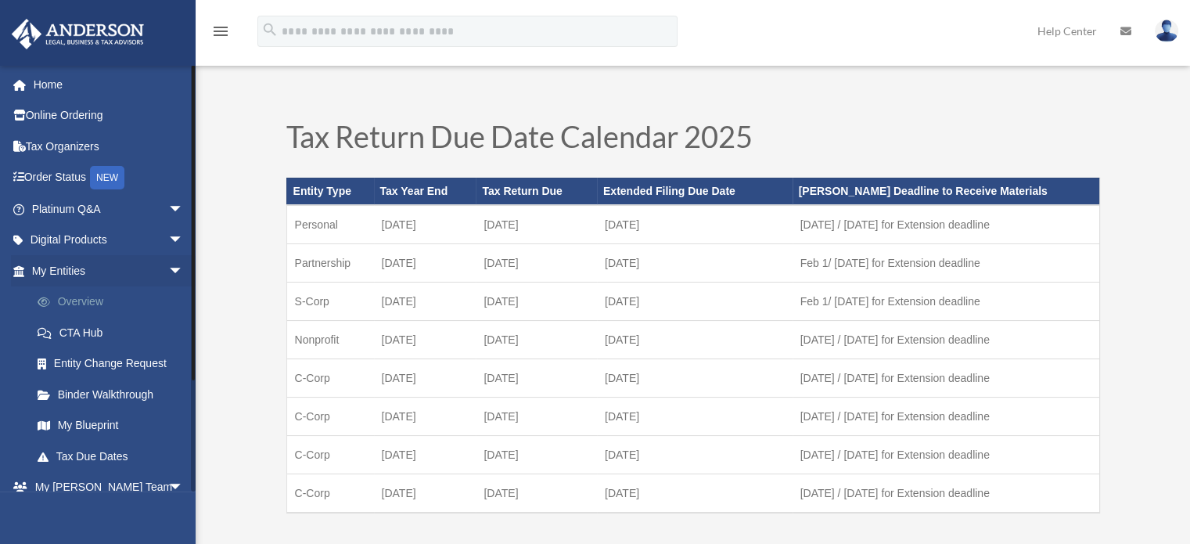
click at [78, 299] on link "Overview" at bounding box center [114, 301] width 185 height 31
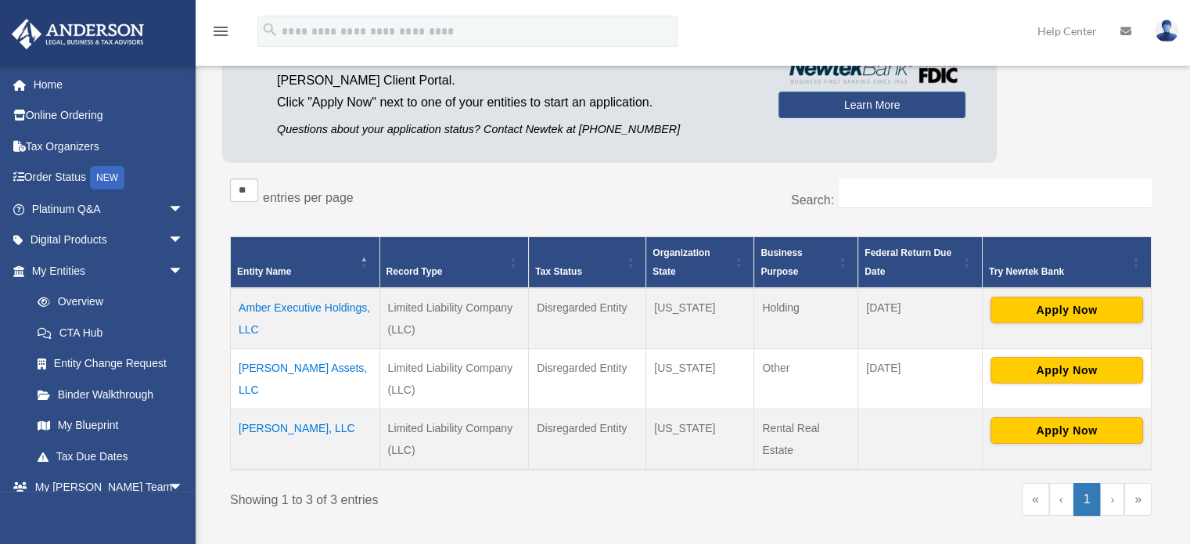
scroll to position [235, 0]
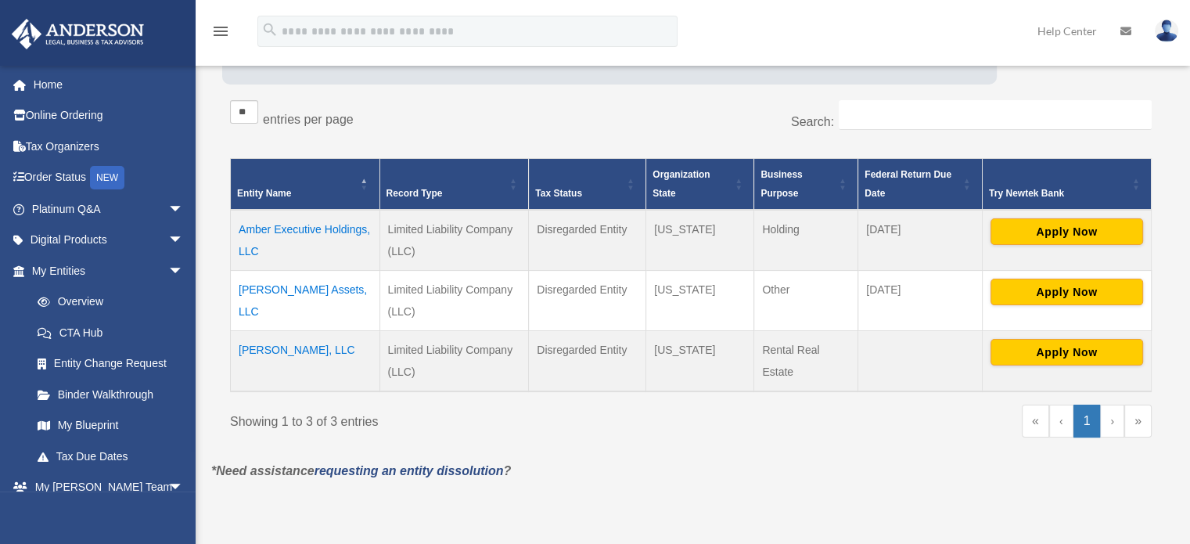
click at [277, 290] on td "[PERSON_NAME] Assets, LLC" at bounding box center [305, 300] width 149 height 60
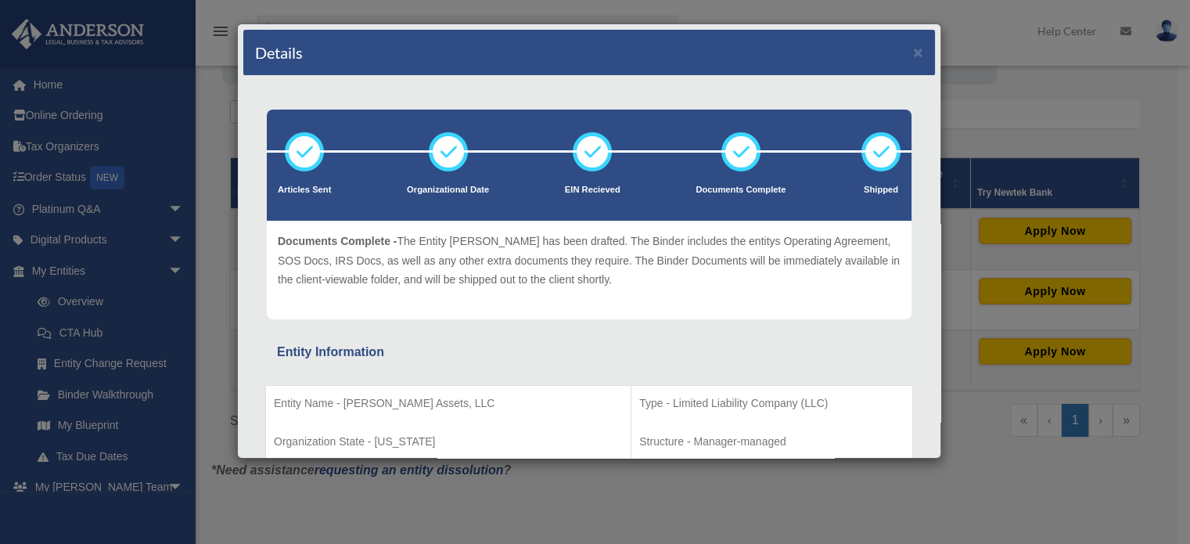
click at [1016, 146] on div "Details × Articles Sent Organizational Date" at bounding box center [595, 272] width 1190 height 544
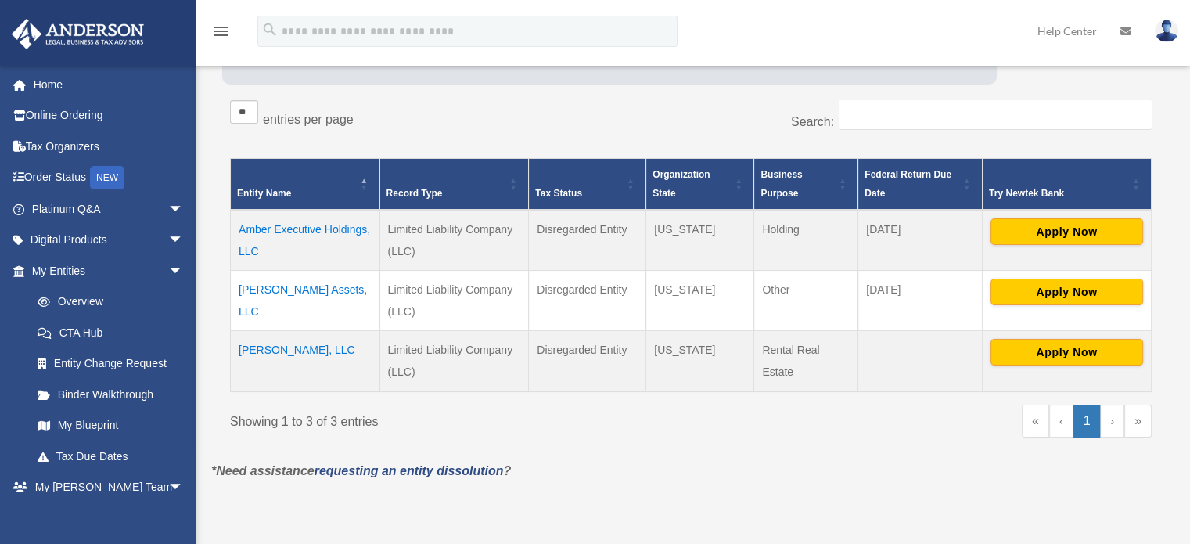
click at [294, 289] on td "[PERSON_NAME] Assets, LLC" at bounding box center [305, 300] width 149 height 60
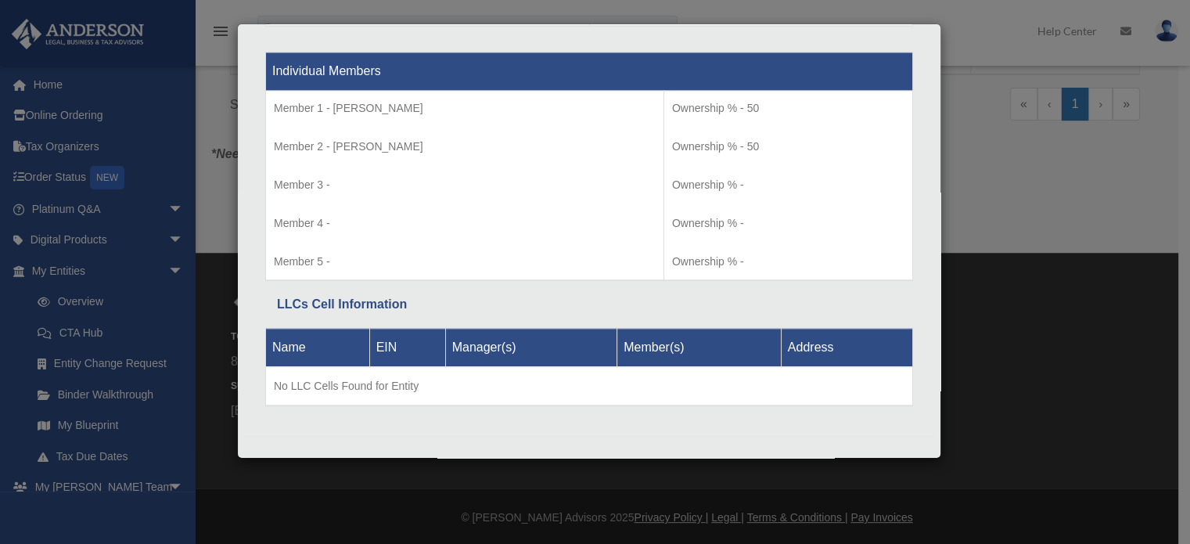
scroll to position [0, 0]
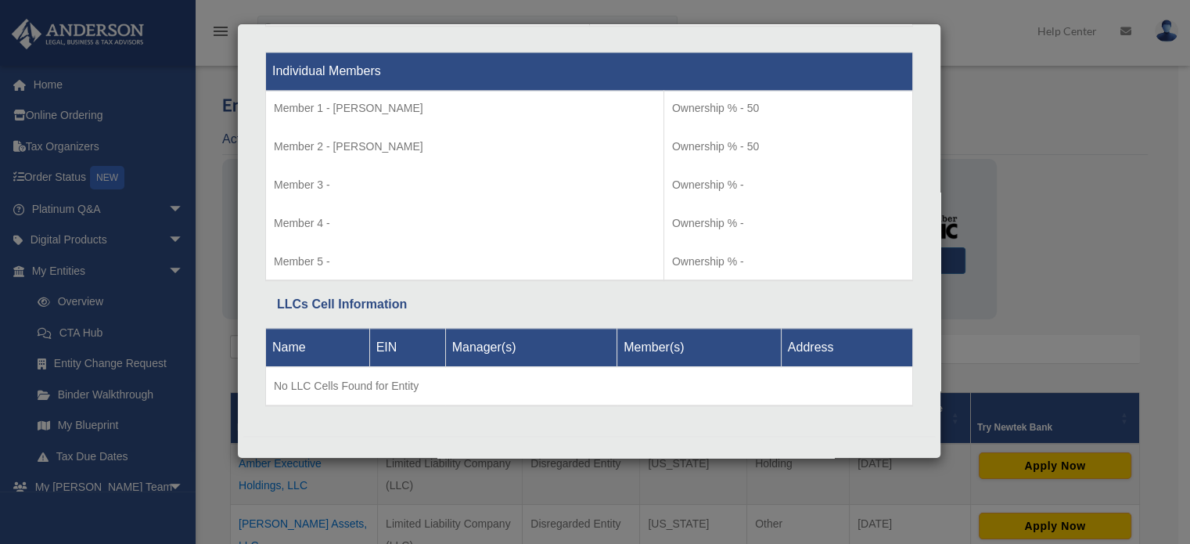
click at [775, 202] on td "Ownership % - 50 Ownership % - 50 Ownership % - Ownership % - Ownership % -" at bounding box center [787, 185] width 249 height 189
click at [990, 180] on div "Details × Articles Sent Organizational Date" at bounding box center [595, 272] width 1190 height 544
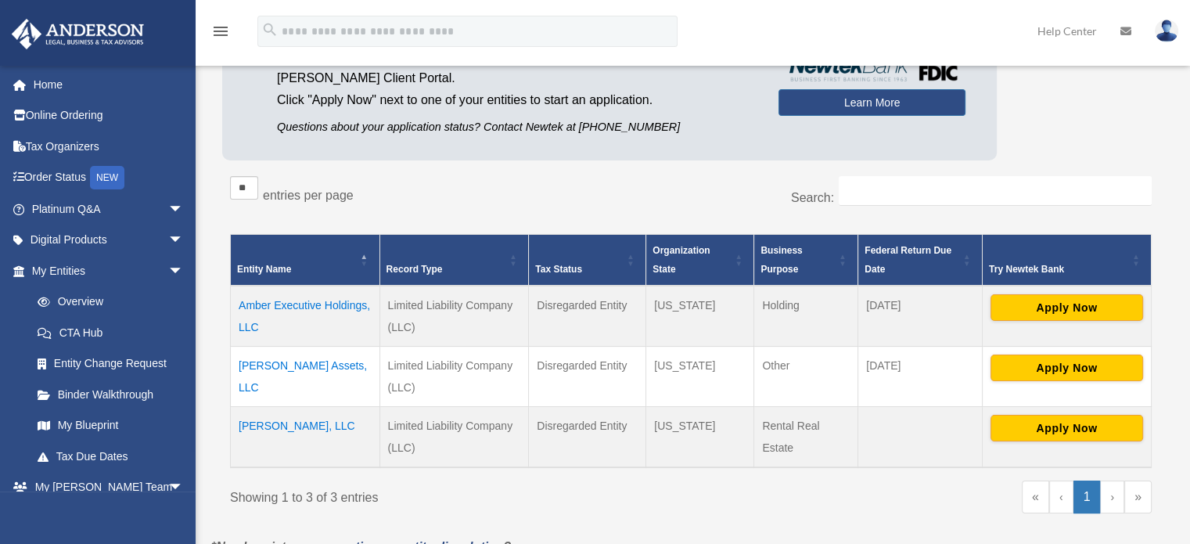
scroll to position [313, 0]
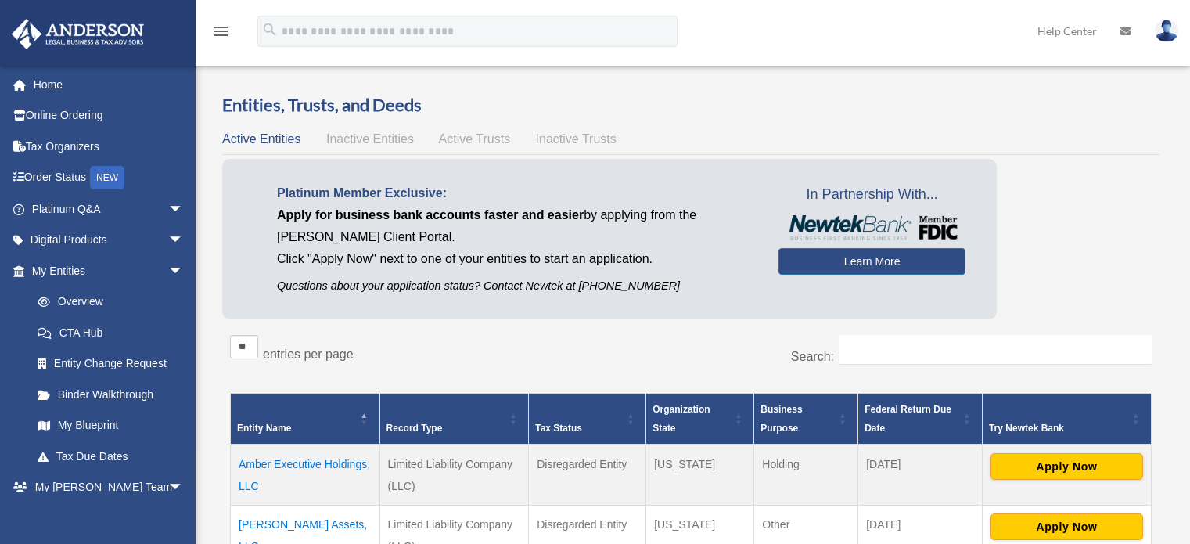
scroll to position [313, 0]
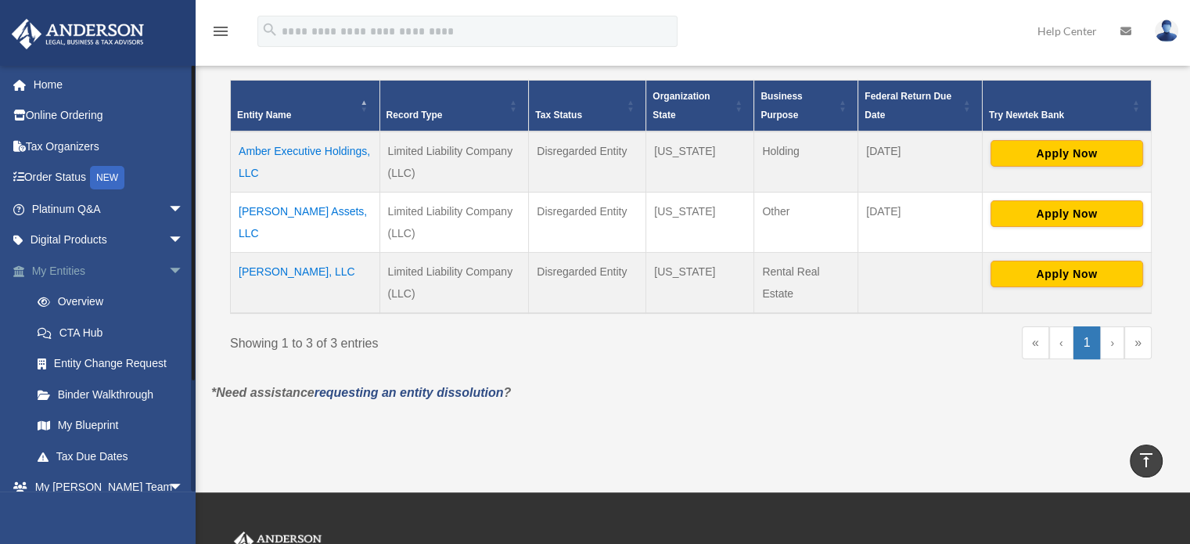
click at [168, 271] on span "arrow_drop_down" at bounding box center [183, 271] width 31 height 32
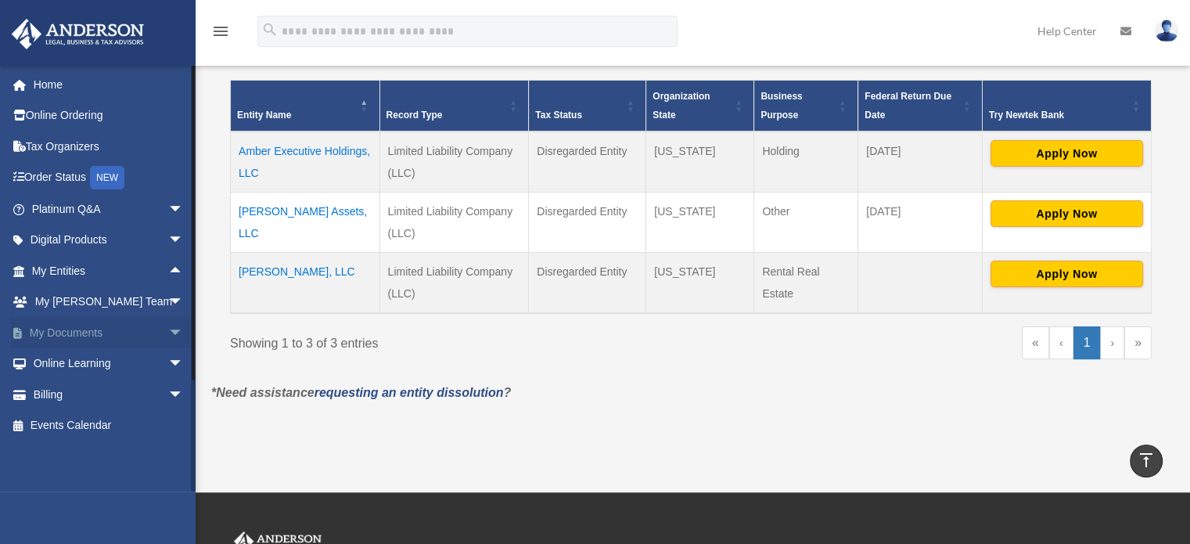
click at [168, 337] on span "arrow_drop_down" at bounding box center [183, 333] width 31 height 32
click at [168, 337] on span "arrow_drop_up" at bounding box center [183, 333] width 31 height 32
click at [144, 415] on link "Events Calendar" at bounding box center [109, 425] width 196 height 31
click at [51, 182] on link "Order Status NEW" at bounding box center [109, 178] width 196 height 32
